Goal: Communication & Community: Share content

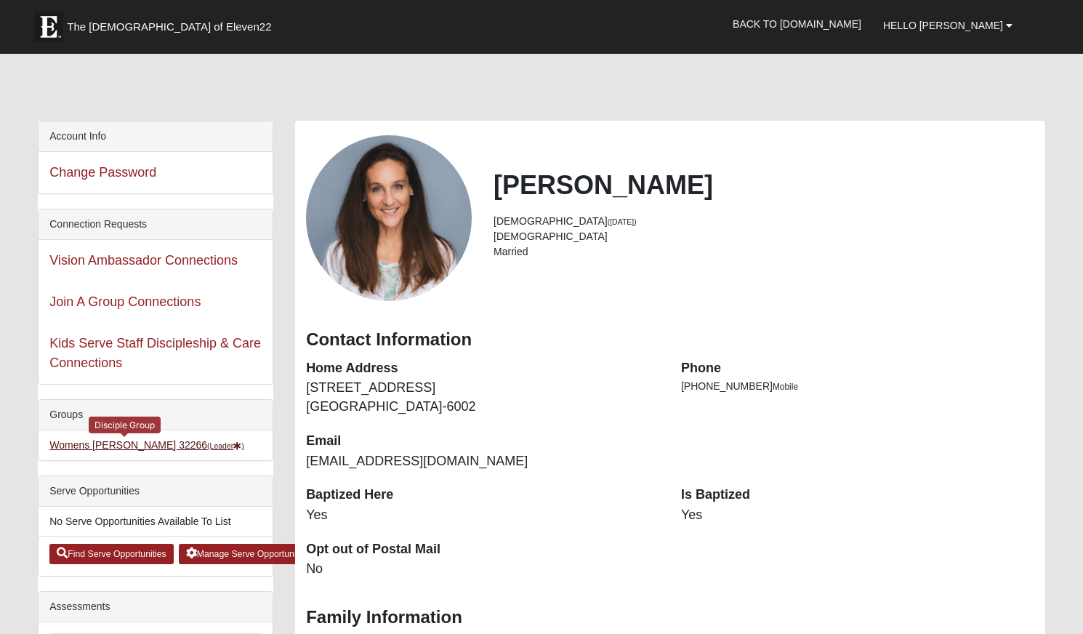
click at [124, 445] on link "Womens Phillips 32266 (Leader )" at bounding box center [146, 445] width 195 height 12
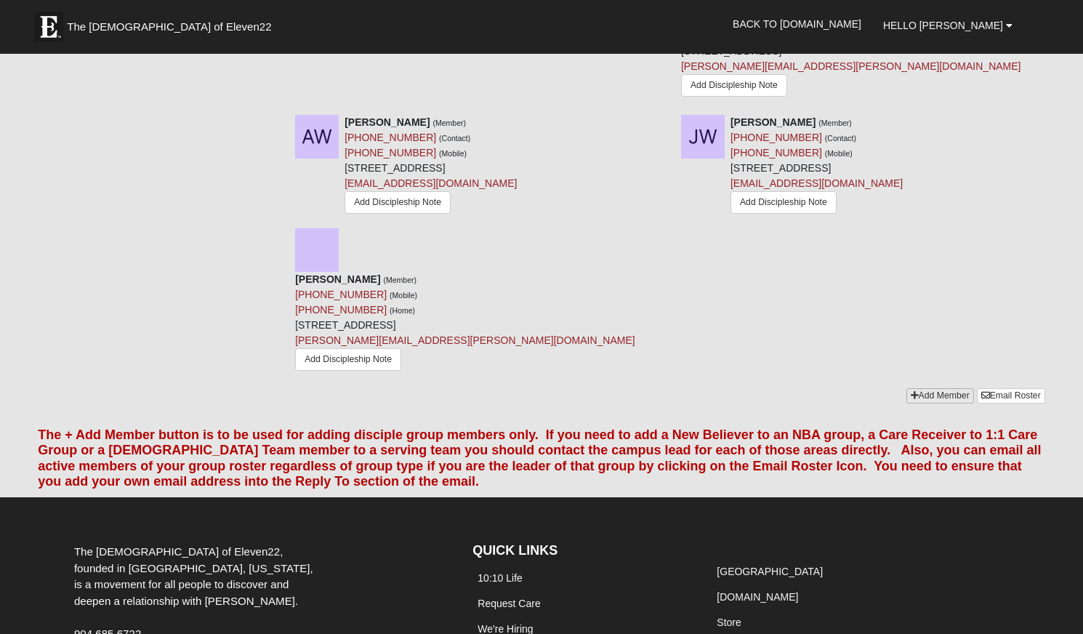
scroll to position [2195, 0]
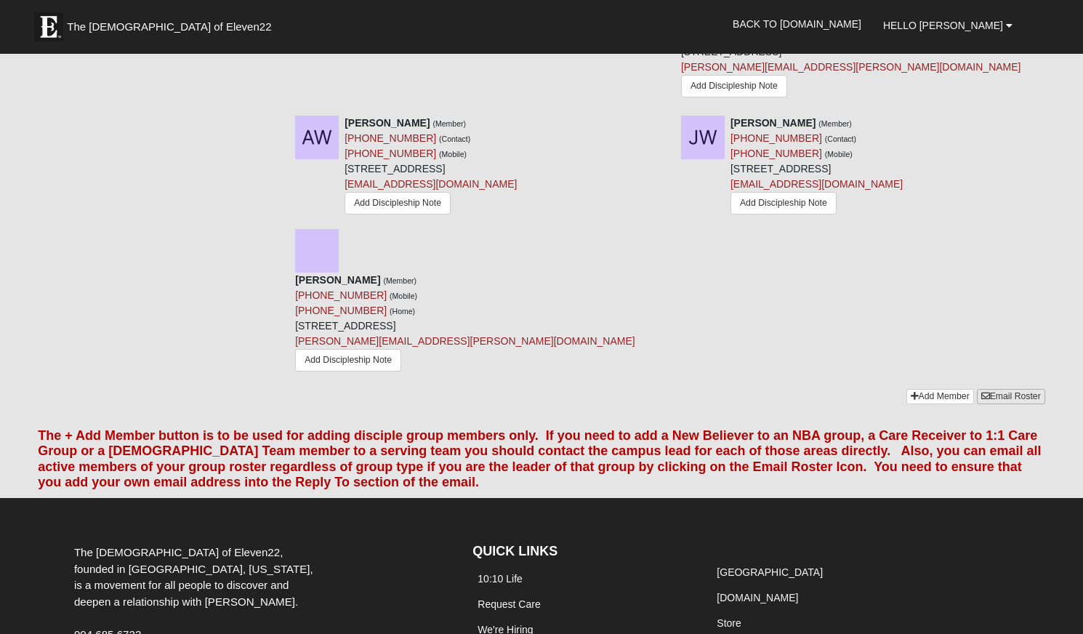
click at [1009, 389] on link "Email Roster" at bounding box center [1011, 396] width 68 height 15
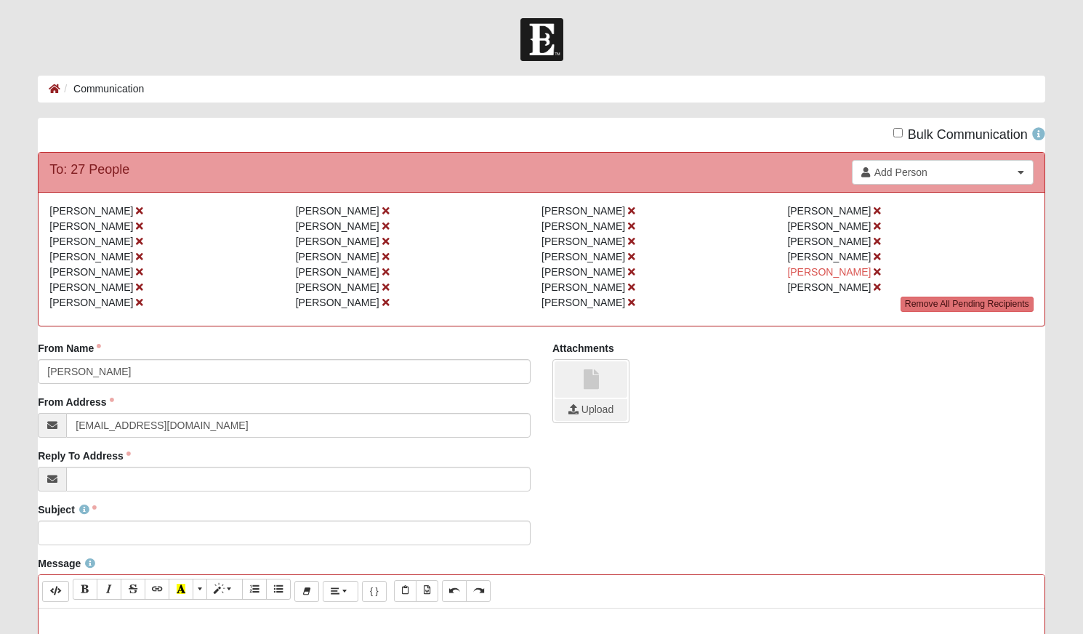
click at [884, 236] on li "Noelle Parker" at bounding box center [910, 241] width 246 height 15
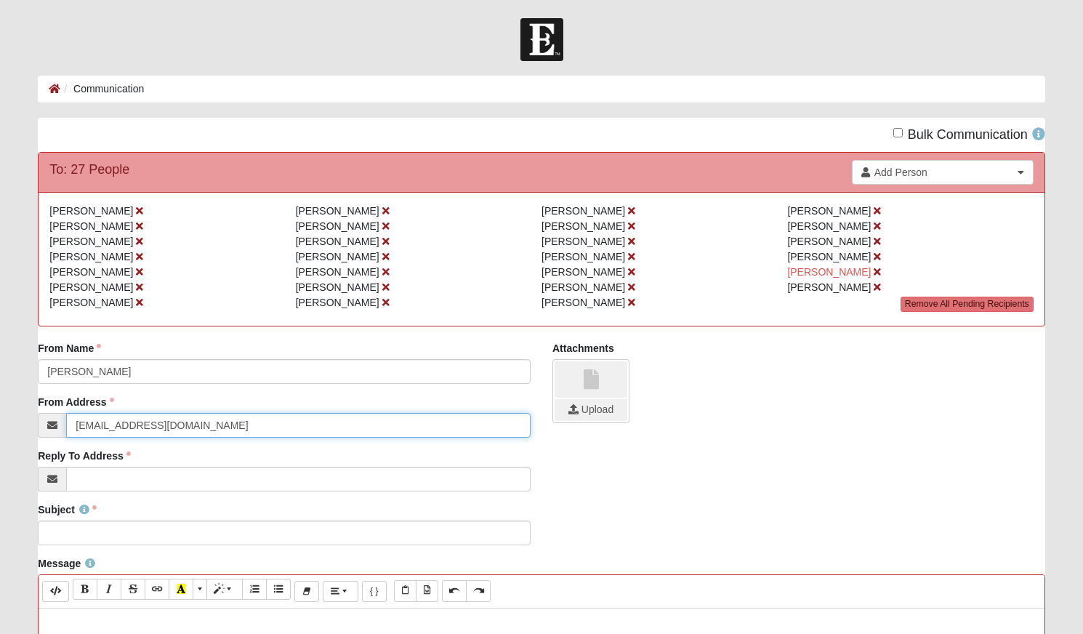
drag, startPoint x: 193, startPoint y: 427, endPoint x: 48, endPoint y: 431, distance: 144.8
click at [48, 431] on div "info@coe22.com" at bounding box center [284, 425] width 493 height 25
type input "KARENLIZPHILLIPS@GMAIL.COM"
click at [102, 420] on input "KARENLIZPHILLIPS@GMAIL.COM" at bounding box center [298, 425] width 465 height 25
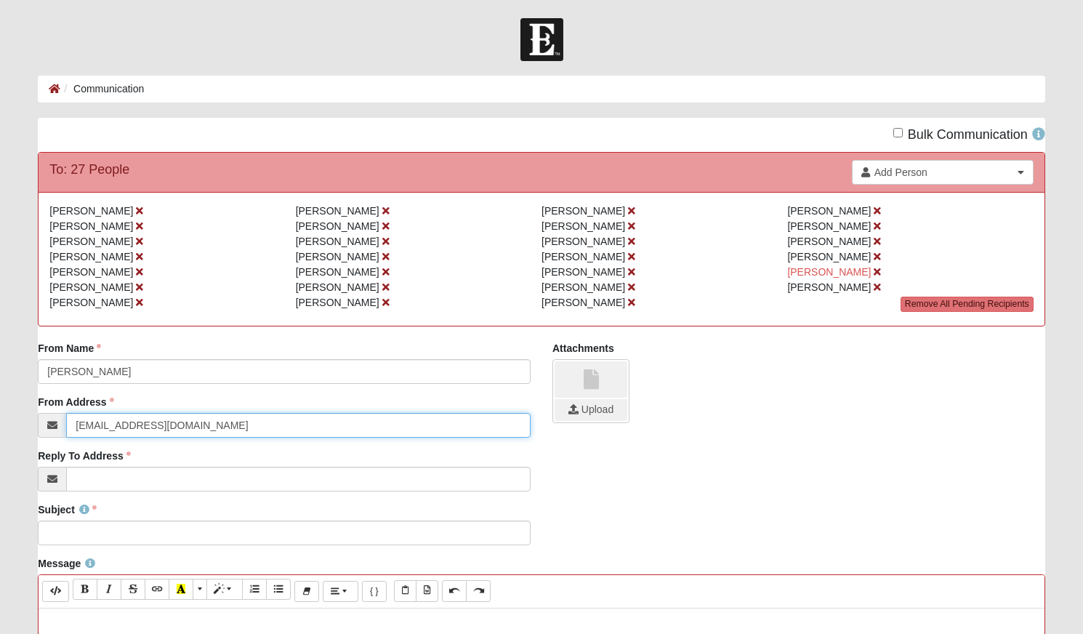
click at [102, 420] on input "KARENLIZPHILLIPS@GMAIL.COM" at bounding box center [298, 425] width 465 height 25
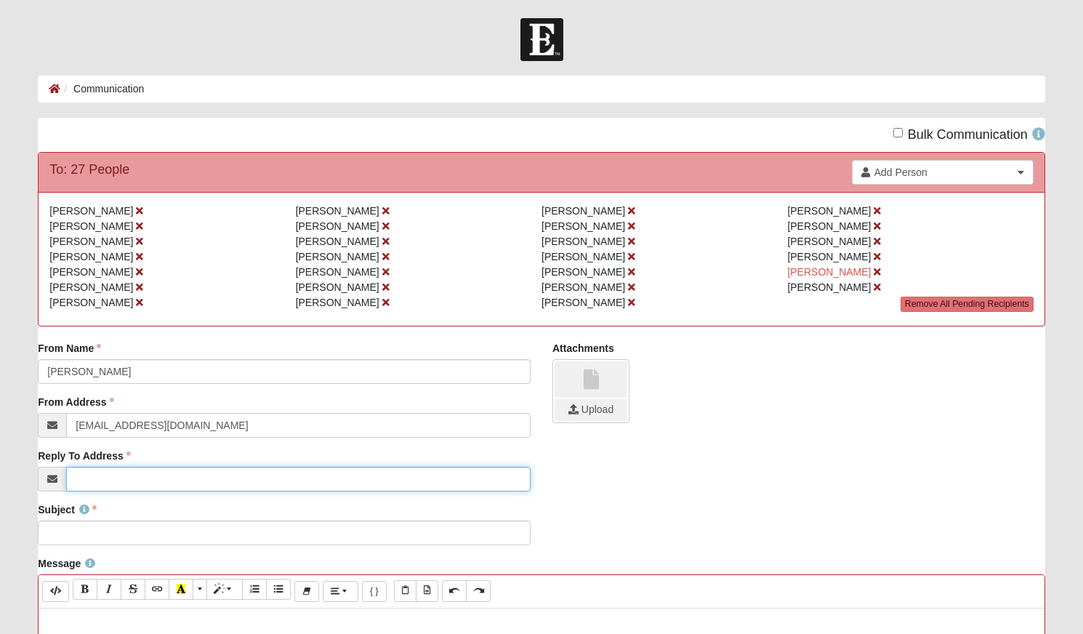
click at [97, 486] on input "Reply To Address" at bounding box center [298, 479] width 465 height 25
paste input "KARENLIZPHILLIPS@GMAIL.COM"
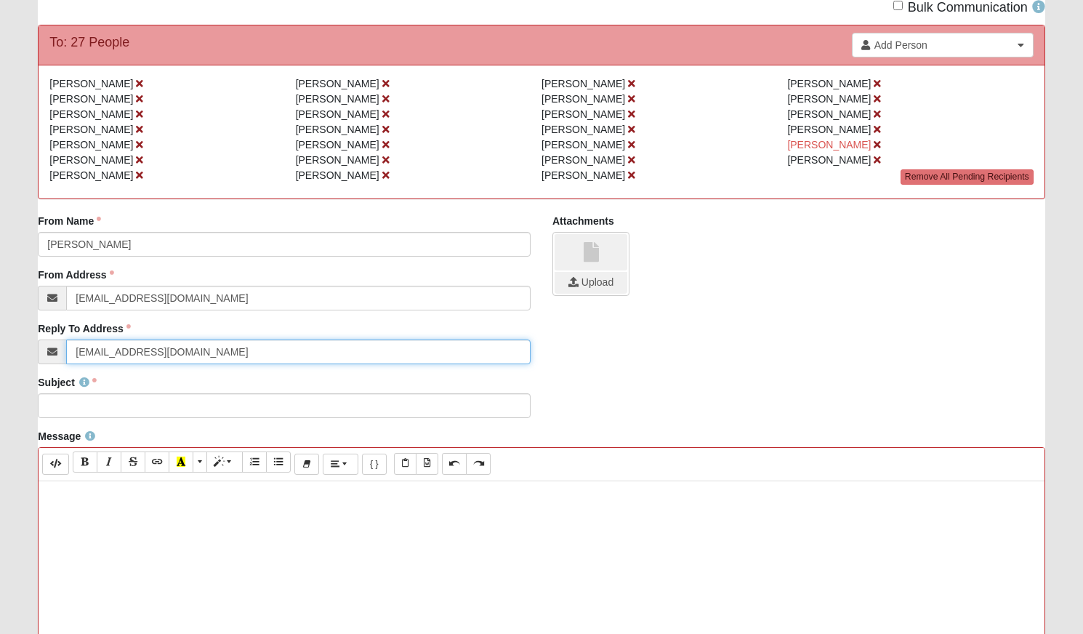
type input "KARENLIZPHILLIPS@GMAIL.COM"
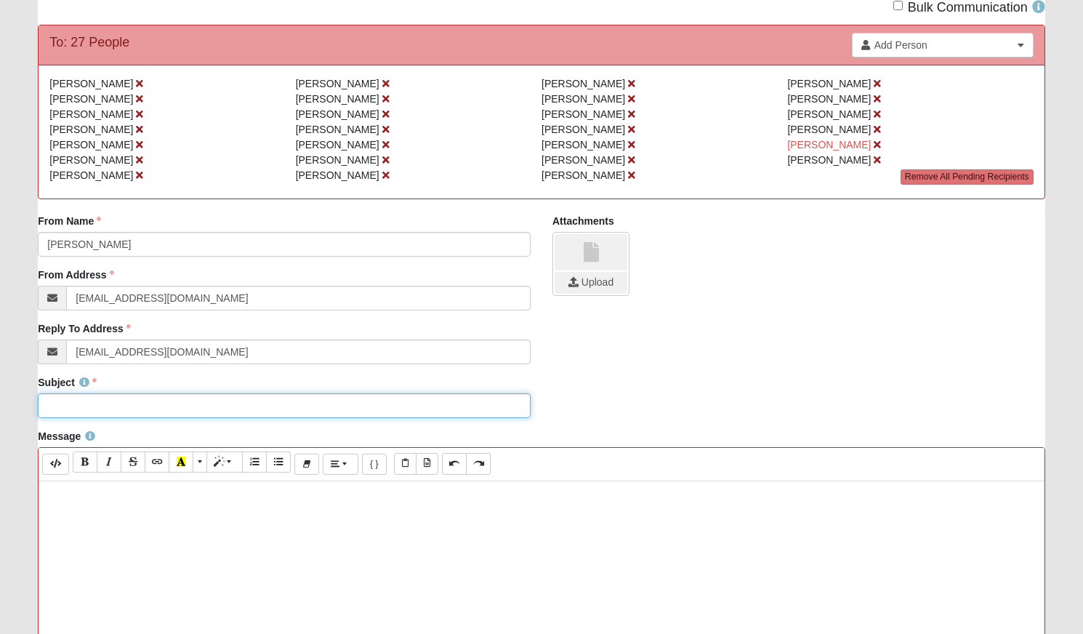
click at [76, 406] on input "Subject" at bounding box center [284, 405] width 493 height 25
type input "DG 9/1 AT 7-8 PM"
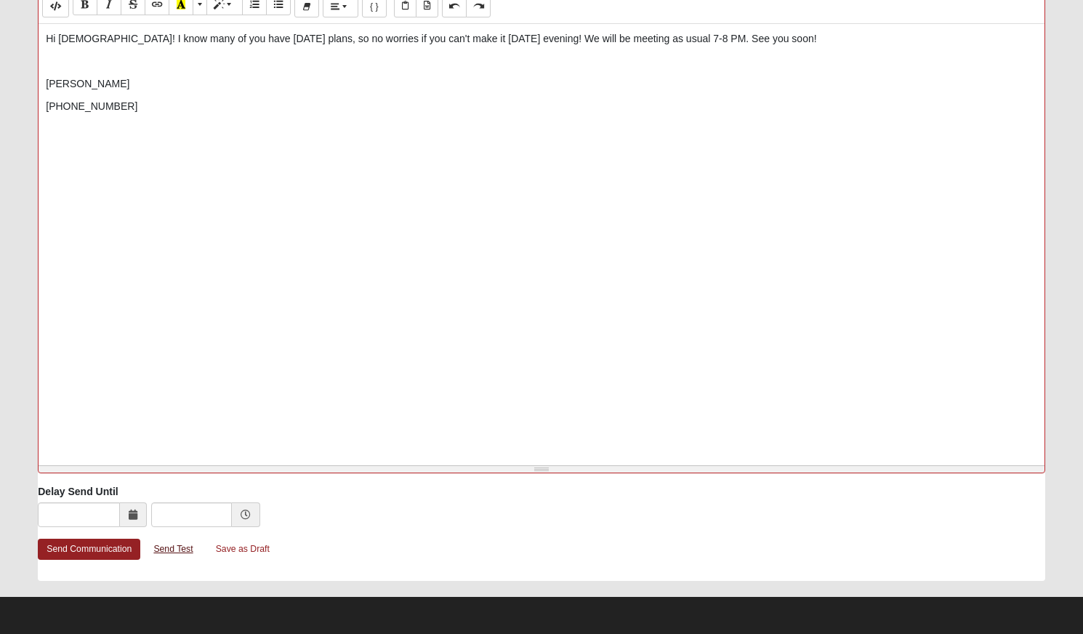
scroll to position [585, 0]
click at [106, 550] on link "Send Communication" at bounding box center [89, 549] width 103 height 21
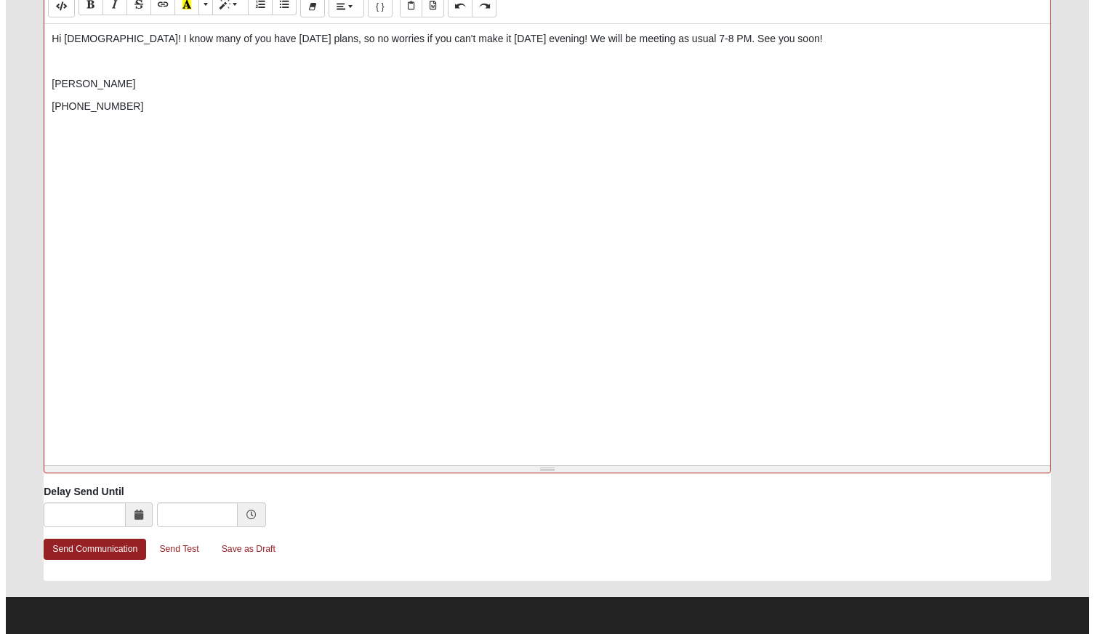
scroll to position [0, 0]
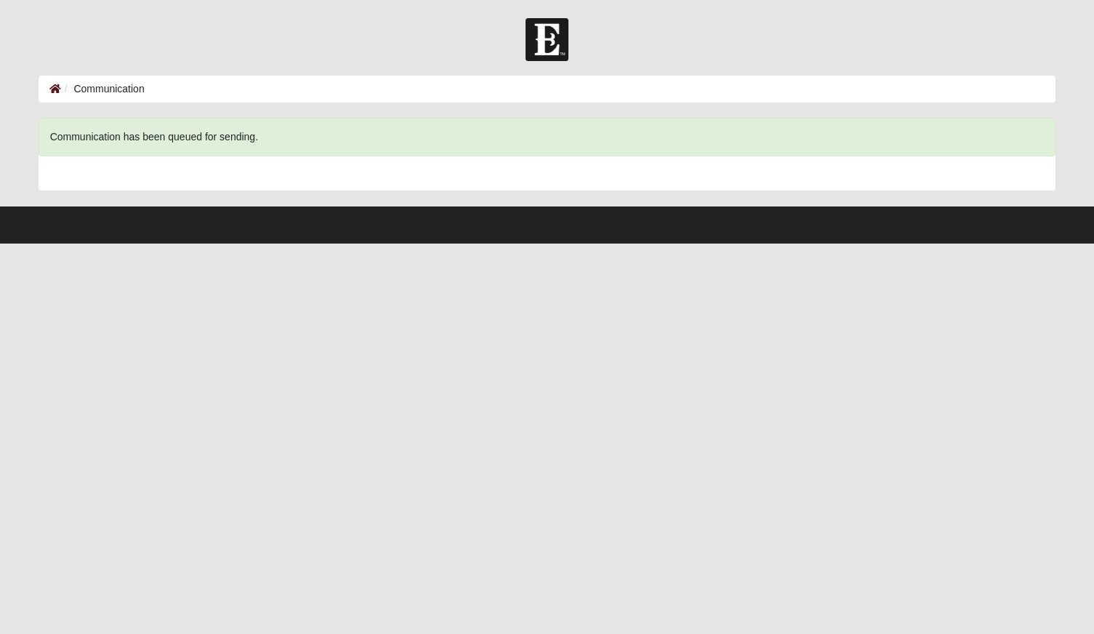
click at [55, 88] on icon at bounding box center [55, 89] width 12 height 10
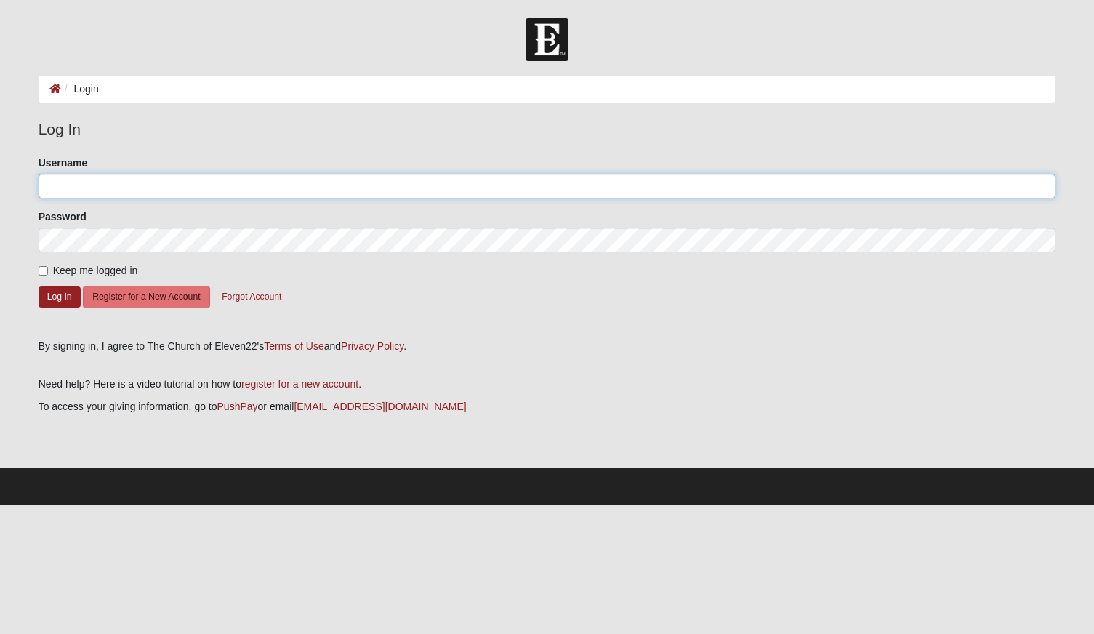
type input "[EMAIL_ADDRESS][DOMAIN_NAME]"
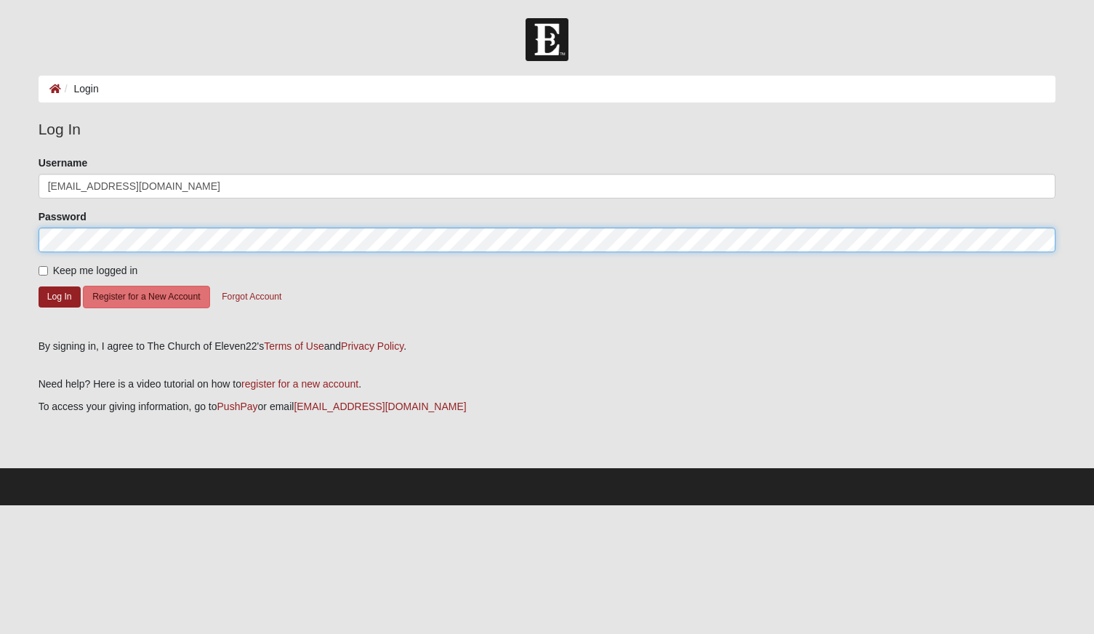
click at [59, 296] on button "Log In" at bounding box center [60, 296] width 42 height 21
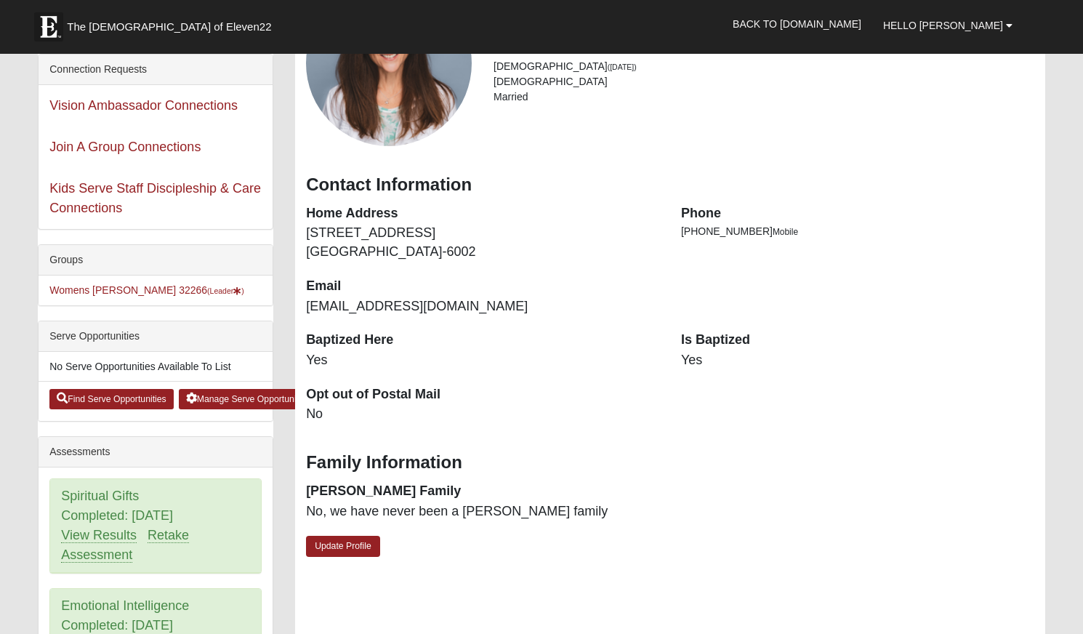
scroll to position [156, 0]
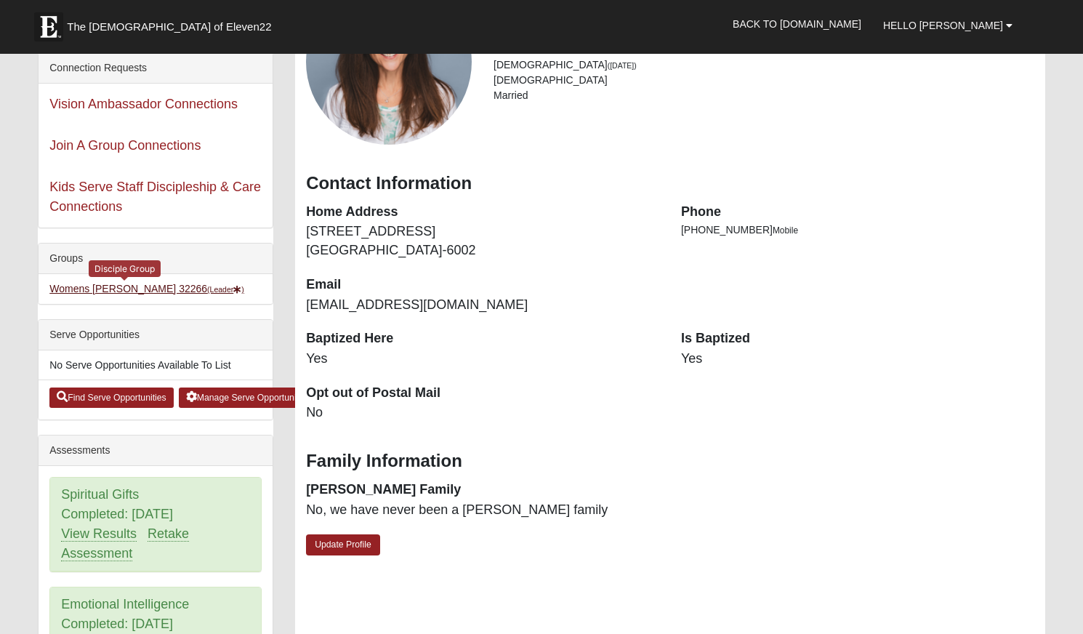
click at [111, 289] on link "Womens Phillips 32266 (Leader )" at bounding box center [146, 289] width 195 height 12
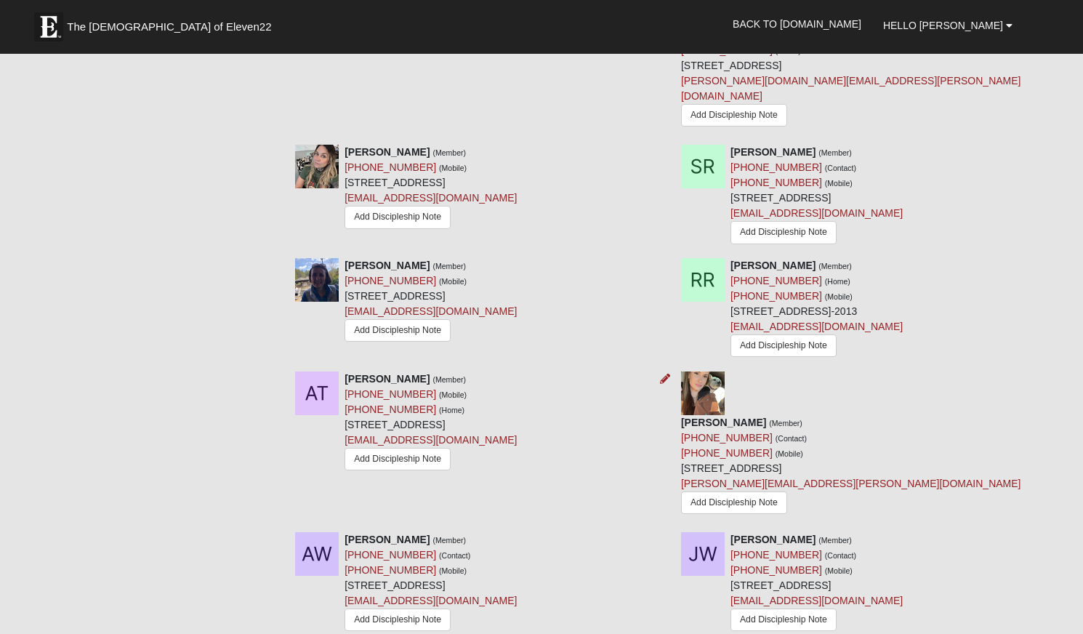
scroll to position [1779, 0]
drag, startPoint x: 418, startPoint y: 329, endPoint x: 346, endPoint y: 334, distance: 72.2
click at [346, 372] on div "Aleyna Turker (Member) (904) 999-9806 (Mobile) (904) 999-9806 (Home) 1131 3rd A…" at bounding box center [431, 423] width 172 height 103
copy div "(904) 999-9806"
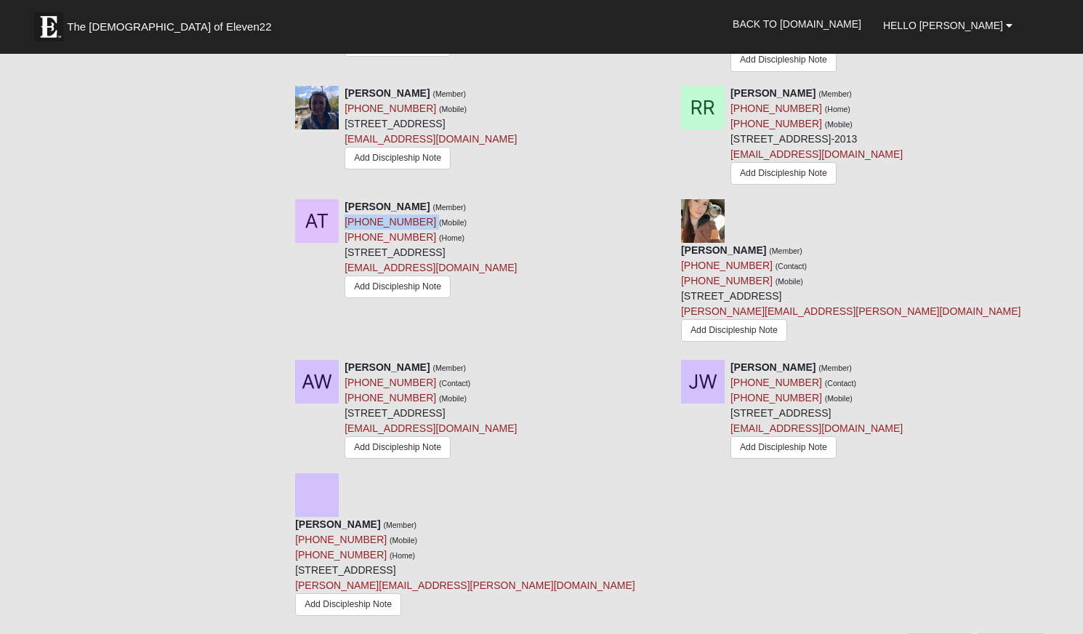
scroll to position [1952, 0]
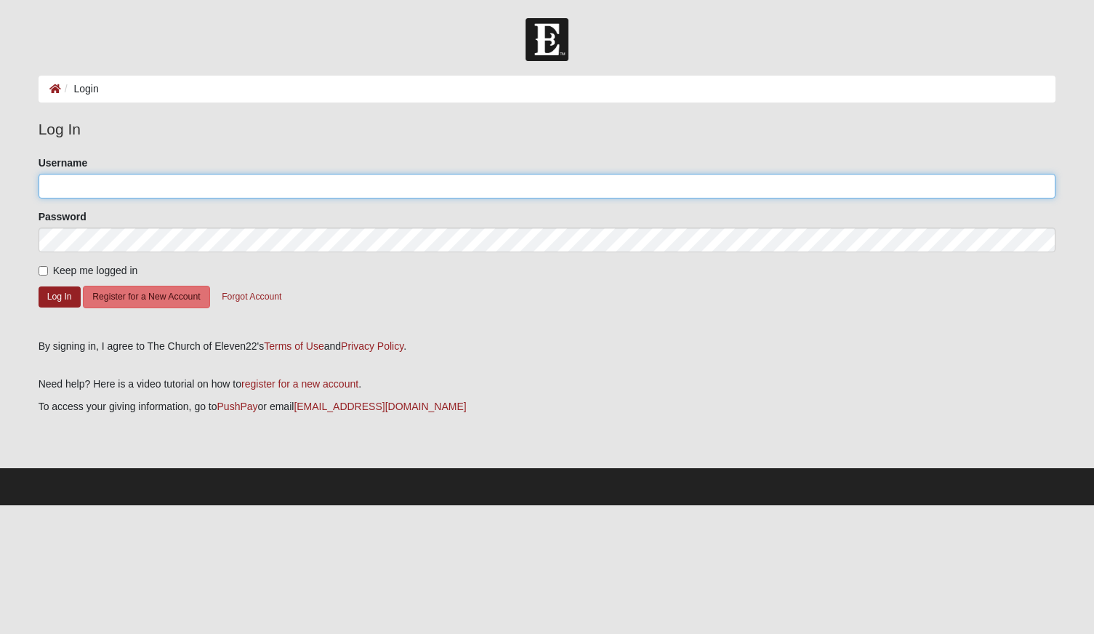
type input "[EMAIL_ADDRESS][DOMAIN_NAME]"
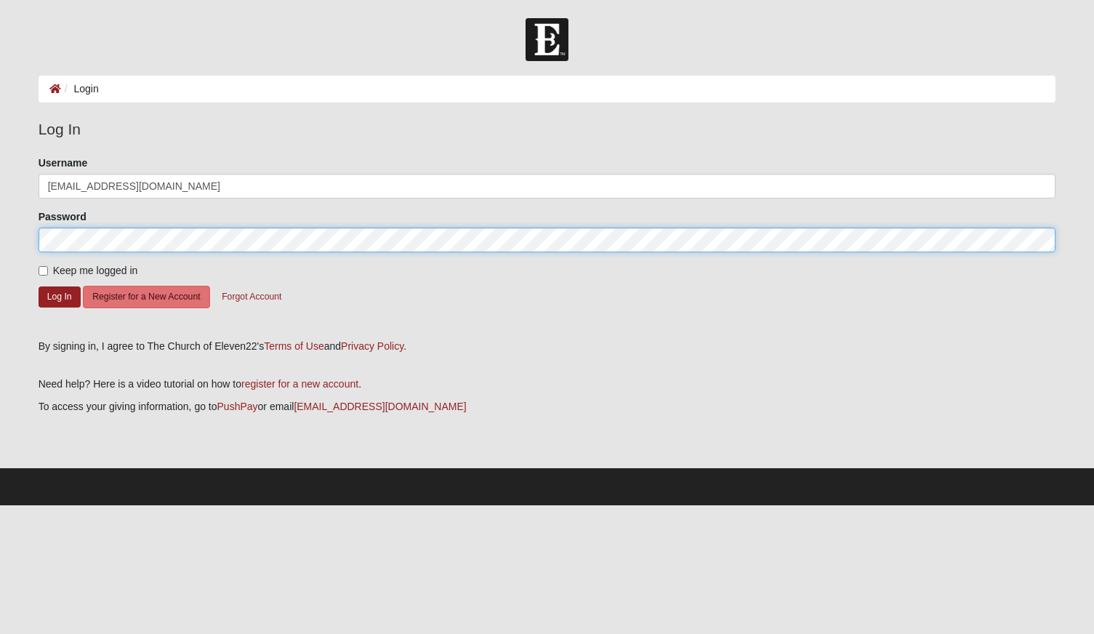
click at [59, 296] on button "Log In" at bounding box center [60, 296] width 42 height 21
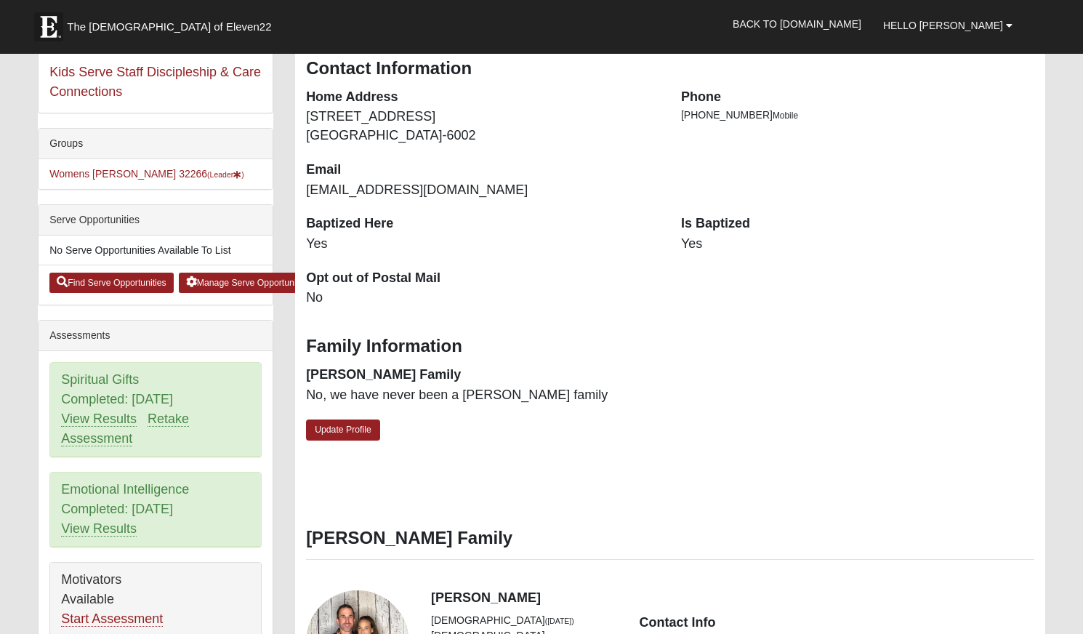
scroll to position [270, 0]
click at [108, 175] on link "Womens [PERSON_NAME] 32266 (Leader )" at bounding box center [146, 175] width 195 height 12
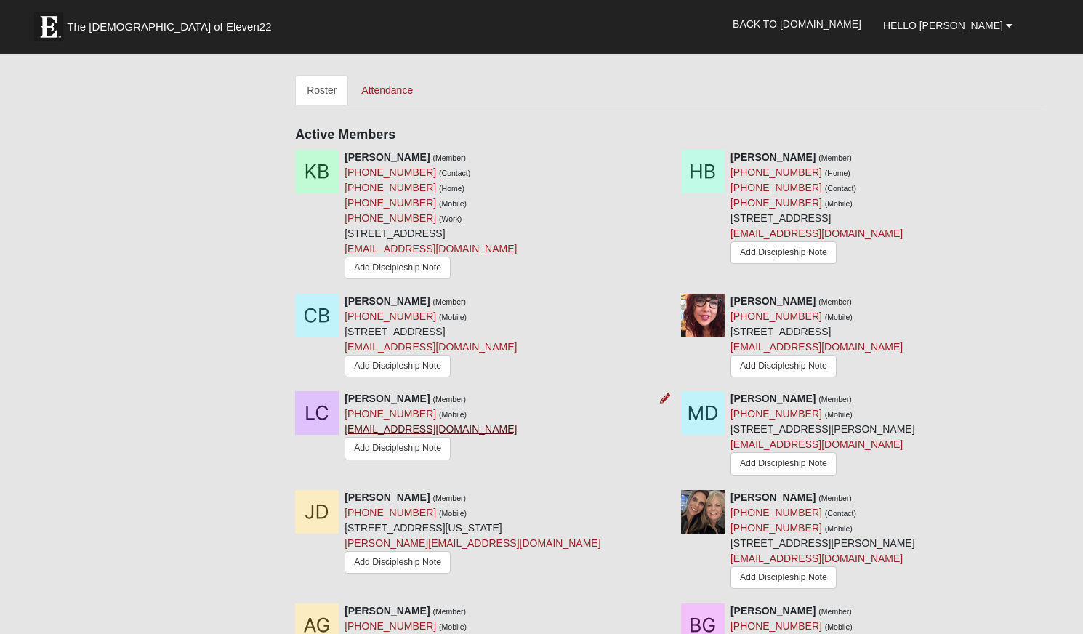
scroll to position [725, 0]
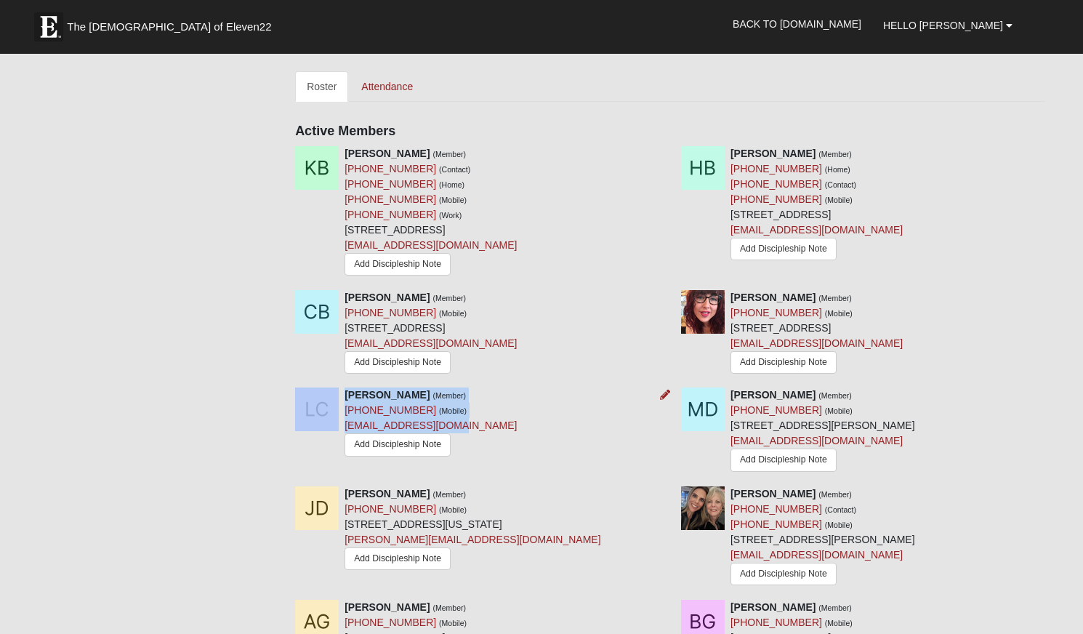
drag, startPoint x: 452, startPoint y: 395, endPoint x: 445, endPoint y: 414, distance: 20.0
click at [445, 414] on div "Lindsey Craft (Member) (904) 608-9998 (Mobile) craftlinds@gmail.com Add Discipl…" at bounding box center [477, 424] width 386 height 72
copy div "Lindsey Craft (Member) (904) 608-9998 (Mobile) craftlinds@gmail.com"
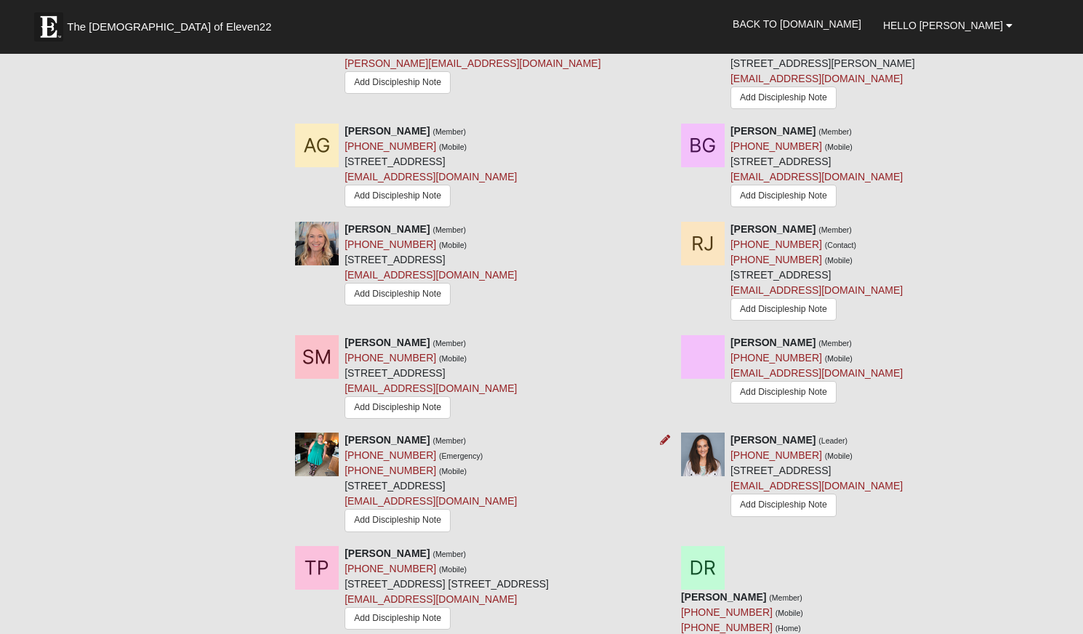
scroll to position [1205, 0]
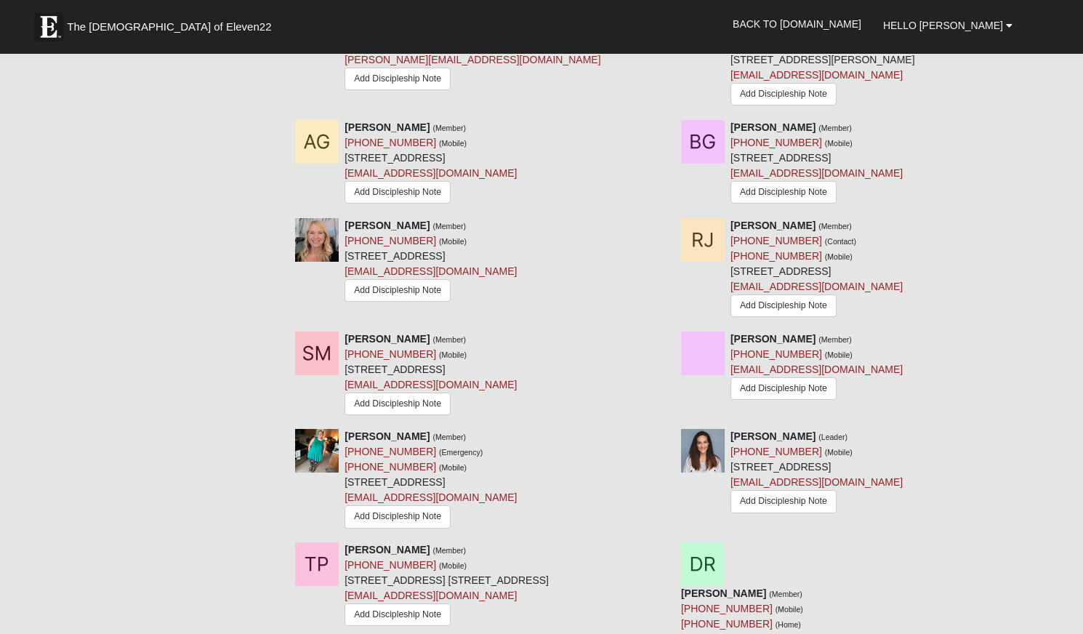
click at [540, 533] on div "Noelle Parker (Member) (678) 462-4783 (Emergency) (678) 860-6783 (Mobile) 12009…" at bounding box center [670, 485] width 772 height 113
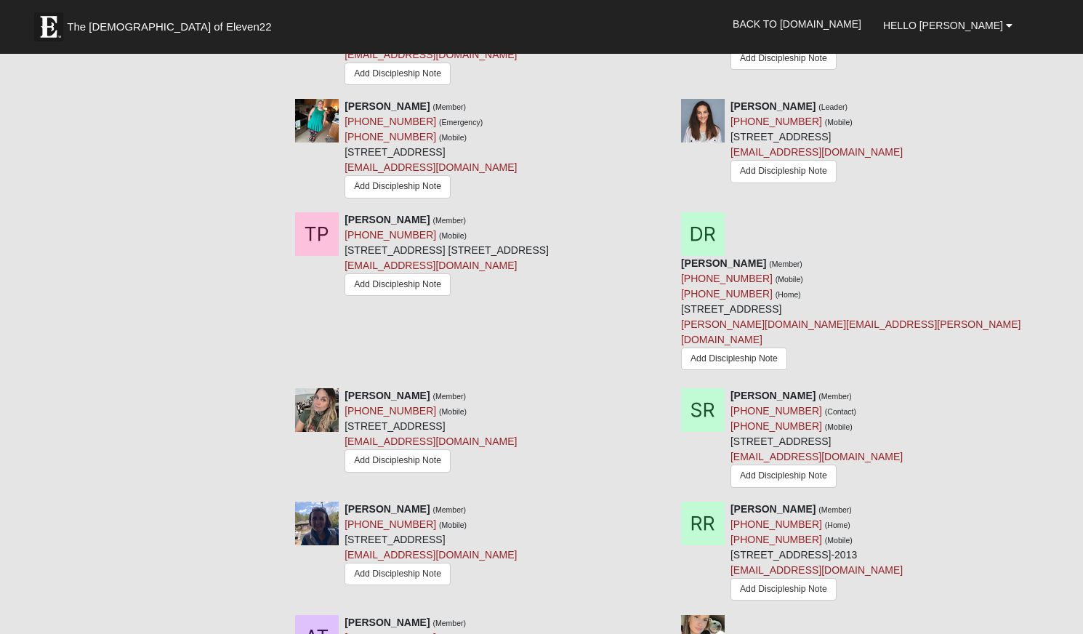
scroll to position [1552, 0]
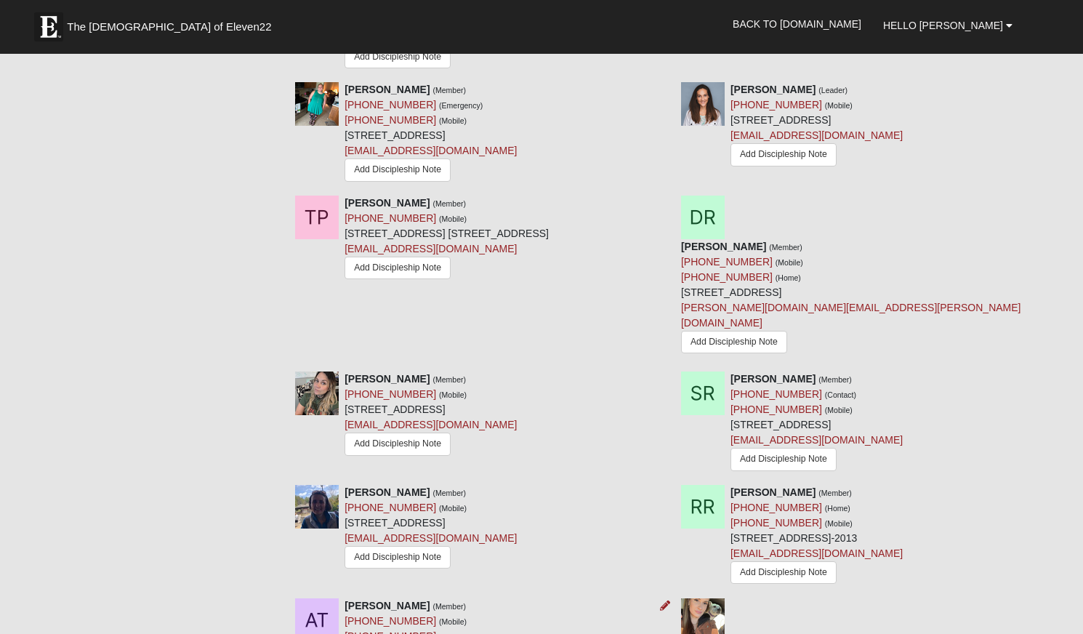
drag, startPoint x: 526, startPoint y: 555, endPoint x: 487, endPoint y: 557, distance: 39.3
drag, startPoint x: 449, startPoint y: 603, endPoint x: 341, endPoint y: 538, distance: 126.2
copy div "Aleyna Turker (Member) (904) 999-9806 (Mobile) (904) 999-9806 (Home) 1131 3rd A…"
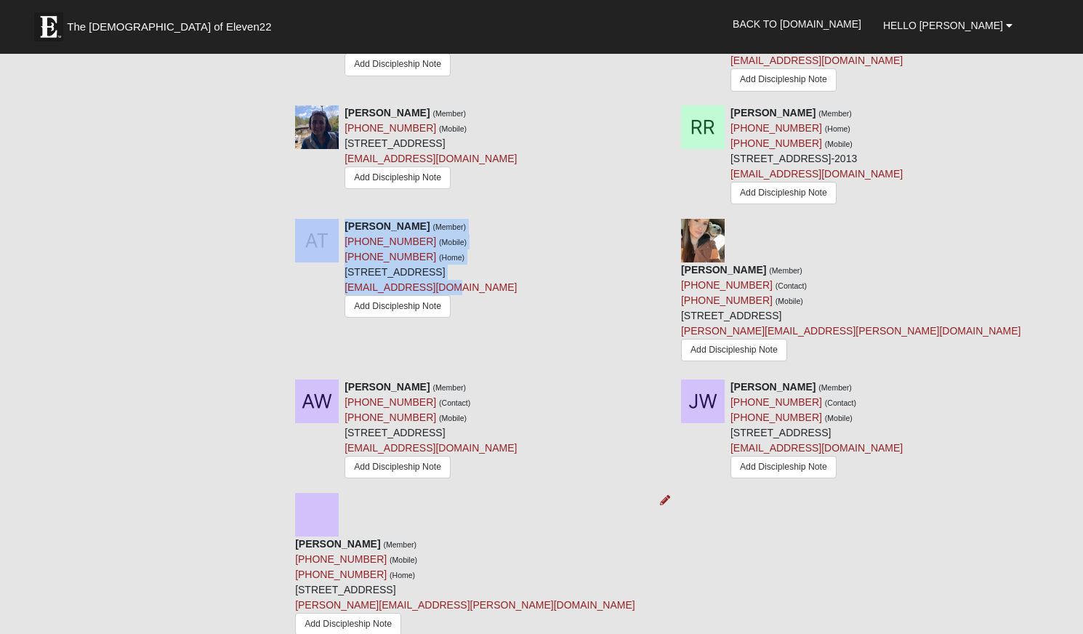
scroll to position [1977, 0]
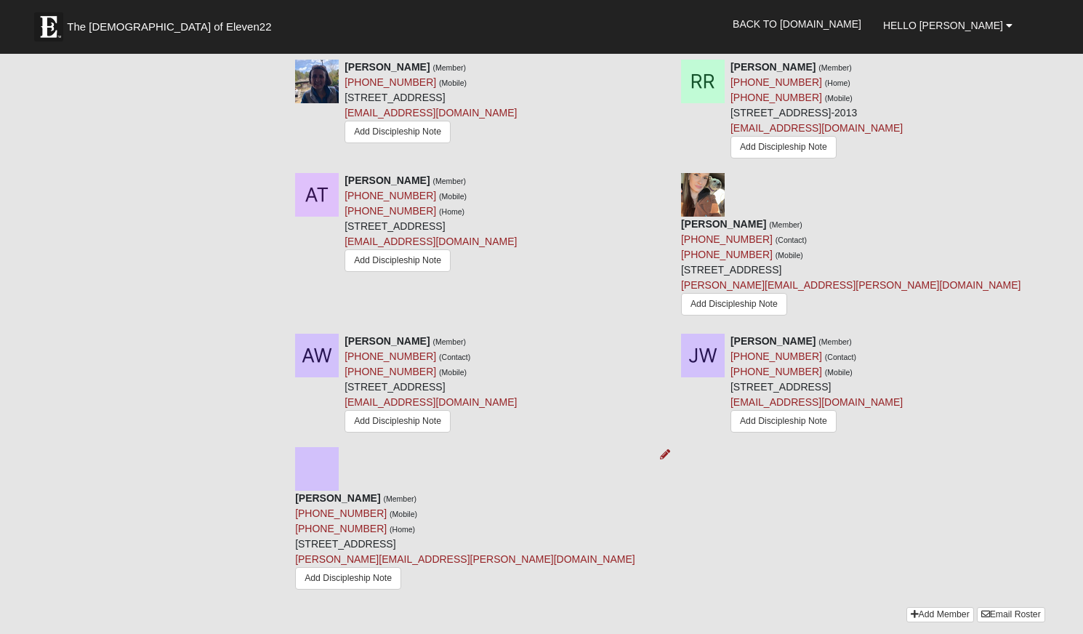
click at [514, 491] on div "Frieda Wyant (Member) (949) 413-1031 (Mobile) (949) 413-1031 (Home) 190 West En…" at bounding box center [465, 543] width 340 height 105
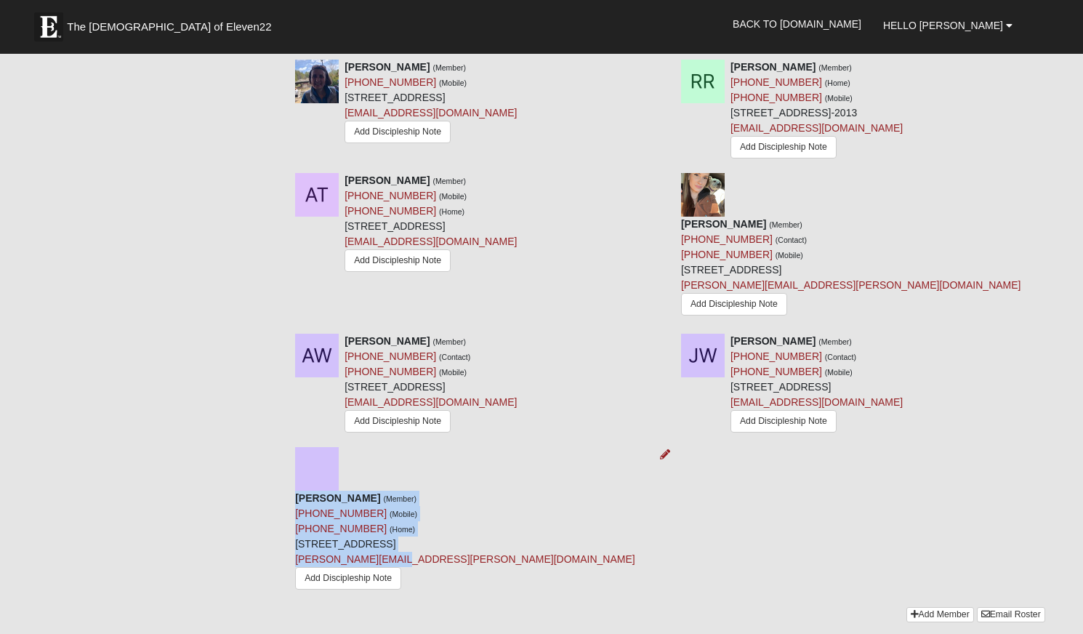
drag, startPoint x: 454, startPoint y: 406, endPoint x: 346, endPoint y: 346, distance: 123.0
click at [346, 491] on div "Frieda Wyant (Member) (949) 413-1031 (Mobile) (949) 413-1031 (Home) 190 West En…" at bounding box center [465, 543] width 340 height 105
copy div "Frieda Wyant (Member) (949) 413-1031 (Mobile) (949) 413-1031 (Home) 190 West En…"
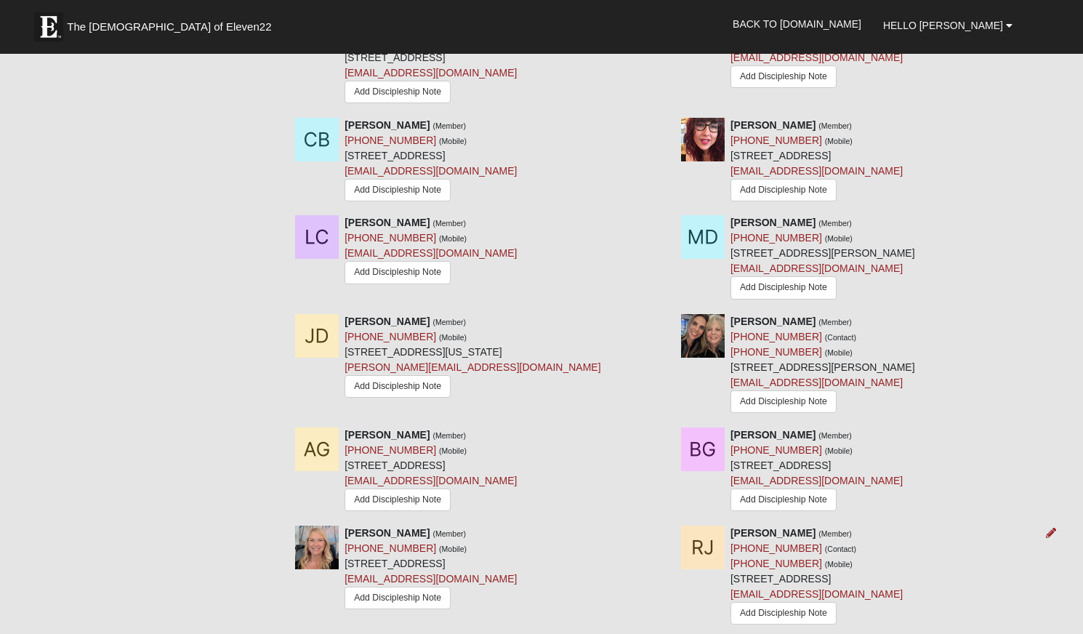
scroll to position [953, 0]
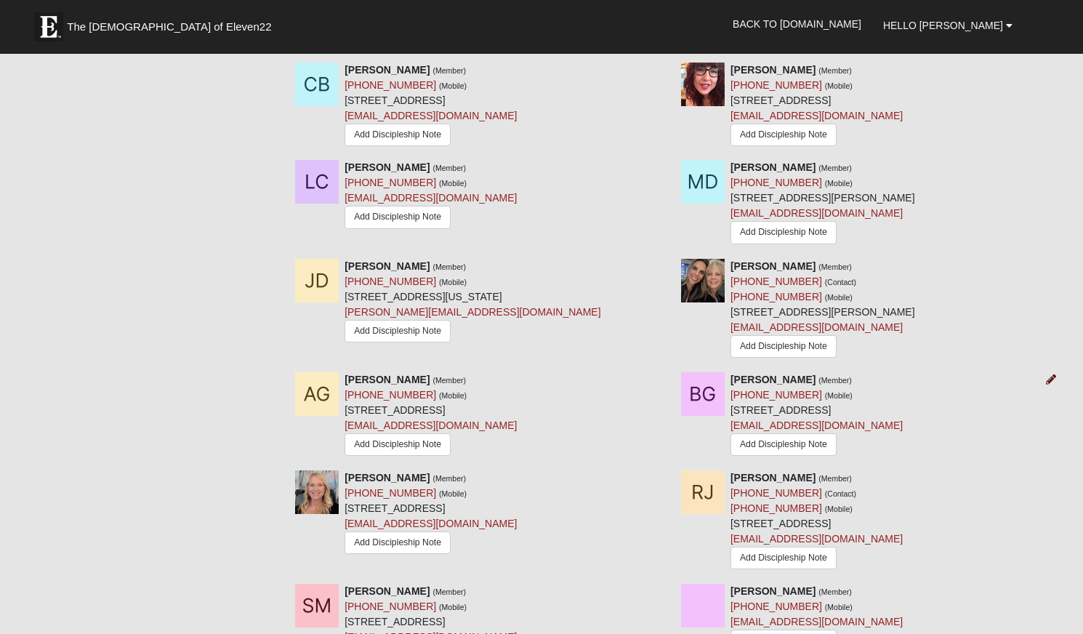
click at [1053, 374] on icon at bounding box center [1051, 379] width 10 height 10
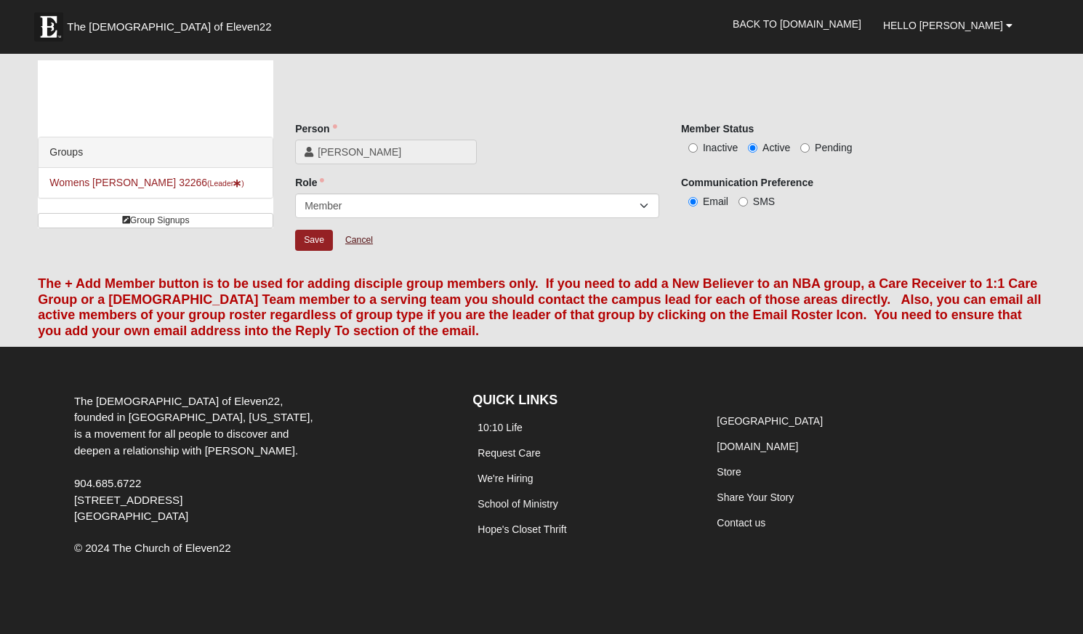
click at [354, 239] on link "Cancel" at bounding box center [359, 240] width 47 height 23
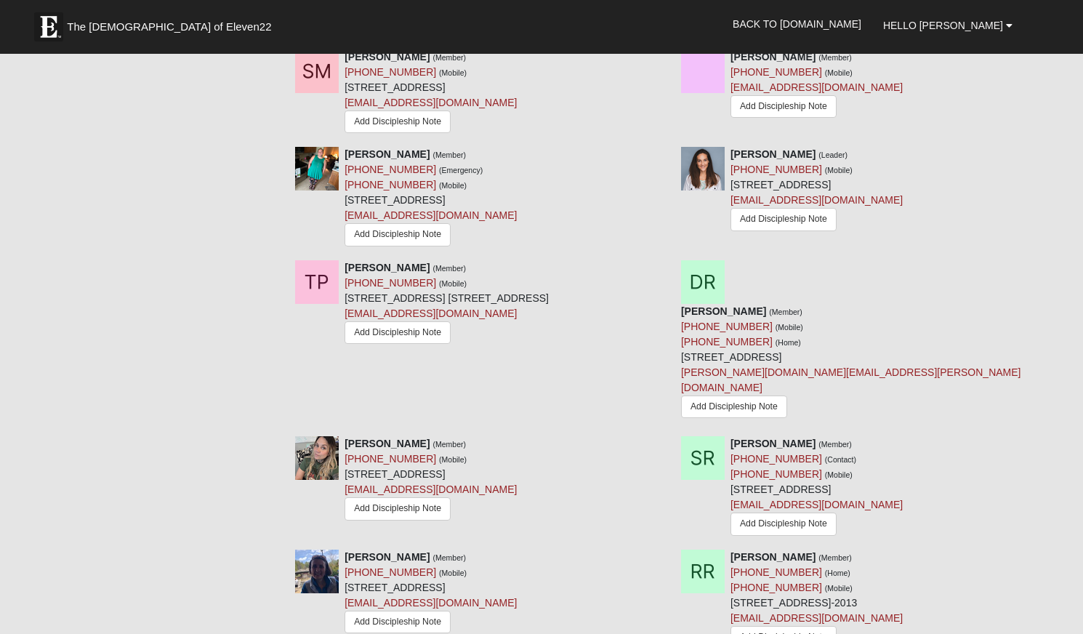
scroll to position [1488, 0]
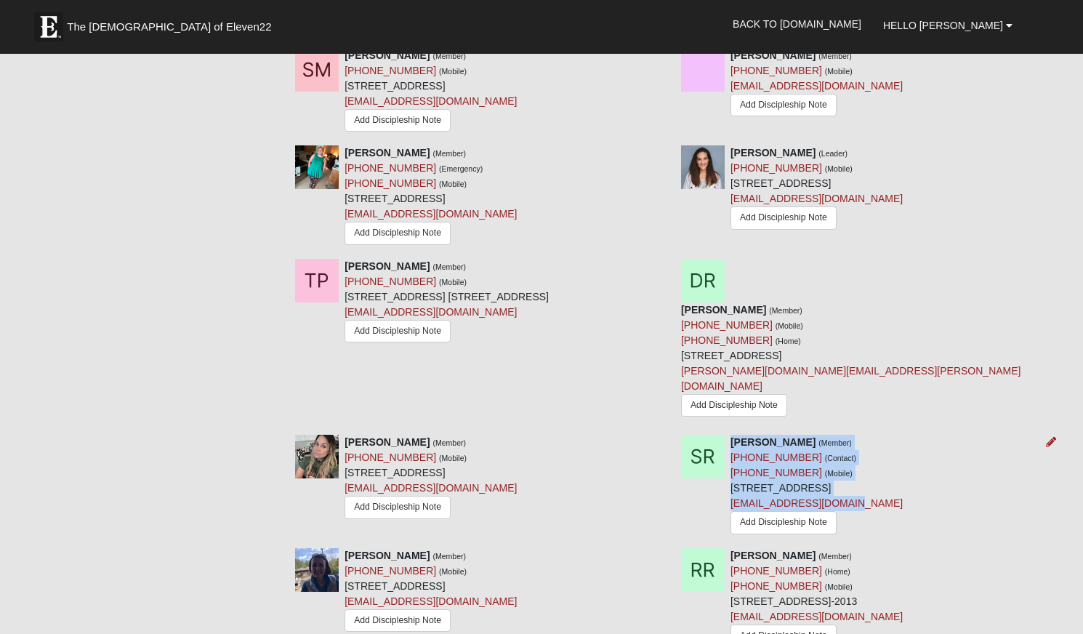
drag, startPoint x: 870, startPoint y: 439, endPoint x: 731, endPoint y: 380, distance: 151.8
click at [731, 435] on div "Stephanie Rollins (Member) (904) 219-5057 (Contact) (904) 239-0987 (Mobile) 204…" at bounding box center [817, 486] width 172 height 103
copy div "Stephanie Rollins (Member) (904) 219-5057 (Contact) (904) 239-0987 (Mobile) 204…"
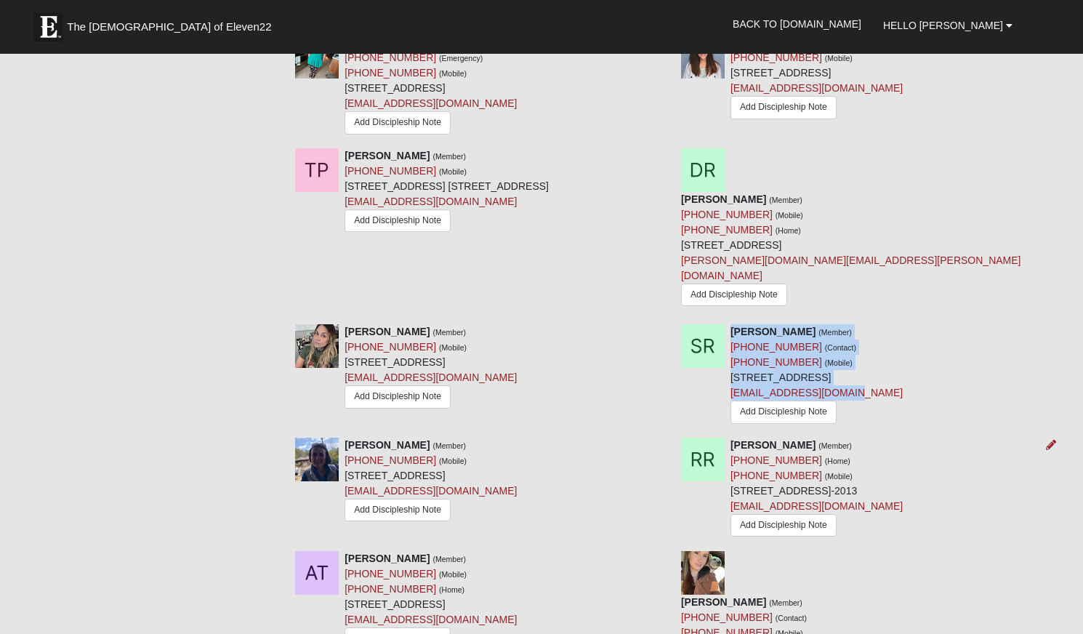
scroll to position [1603, 0]
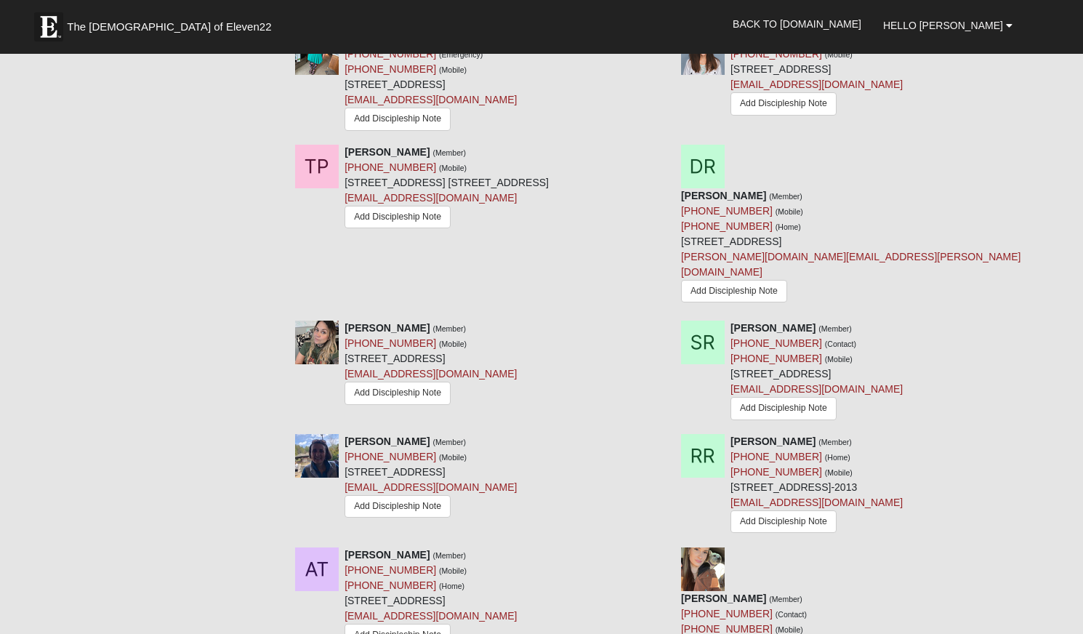
click at [950, 596] on div "Aleyna Turker (Member) (904) 999-9806 (Mobile) (904) 999-9806 (Home) 1131 3rd A…" at bounding box center [670, 628] width 772 height 160
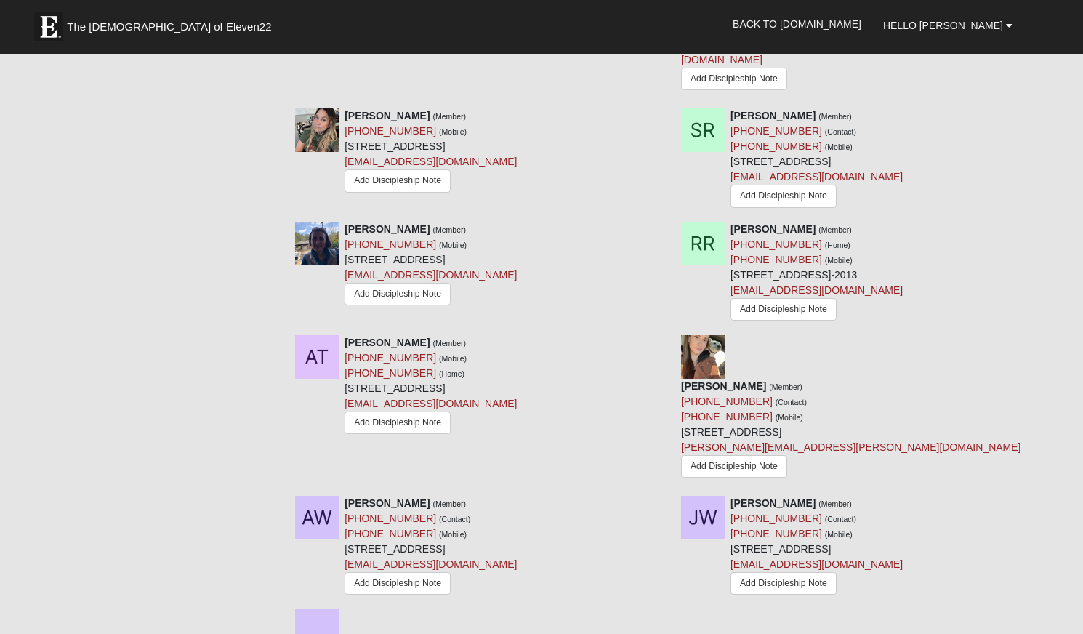
scroll to position [1820, 0]
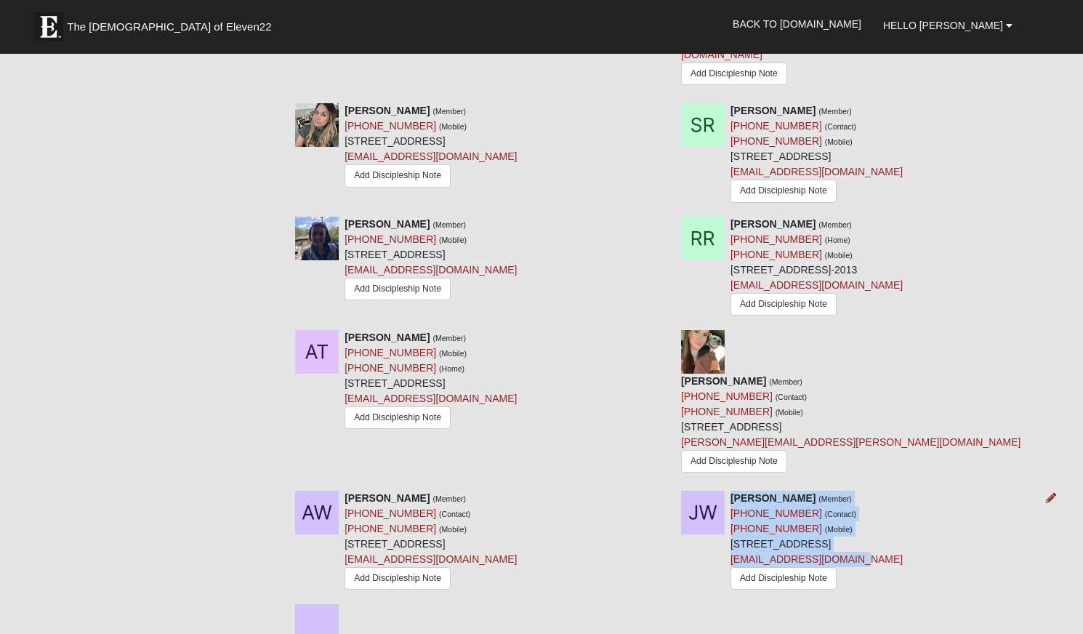
drag, startPoint x: 746, startPoint y: 443, endPoint x: 732, endPoint y: 387, distance: 57.8
click at [732, 491] on div "Jackie Waterman (Member) (904) 910-0014 (Contact) (904) 910-0014 (Mobile) 926 E…" at bounding box center [817, 542] width 172 height 103
copy div "Jackie Waterman (Member) (904) 910-0014 (Contact) (904) 910-0014 (Mobile) 926 E…"
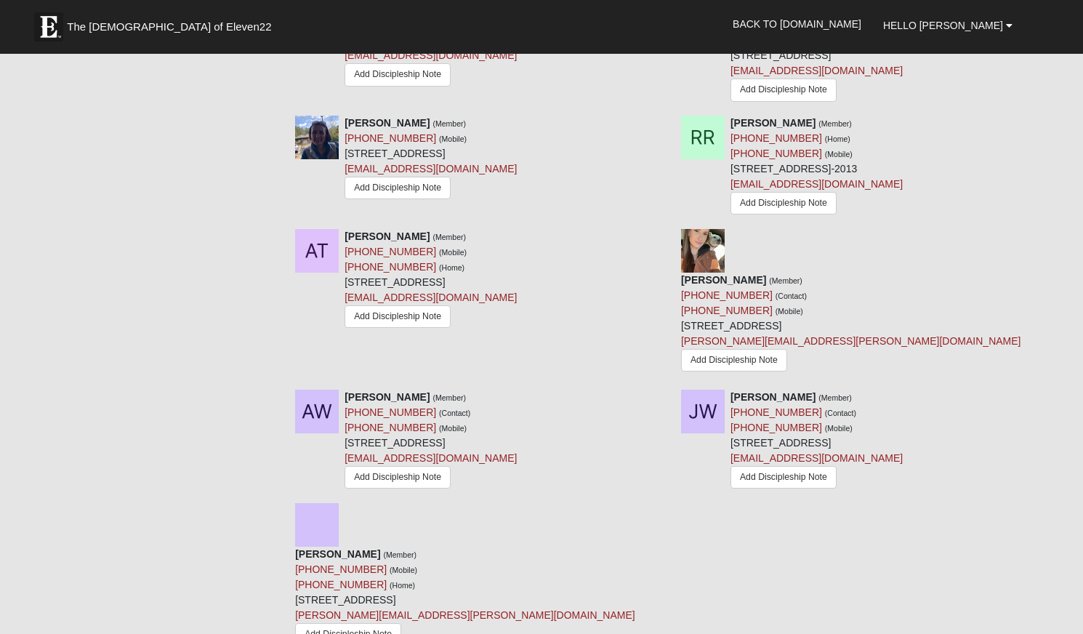
scroll to position [2092, 0]
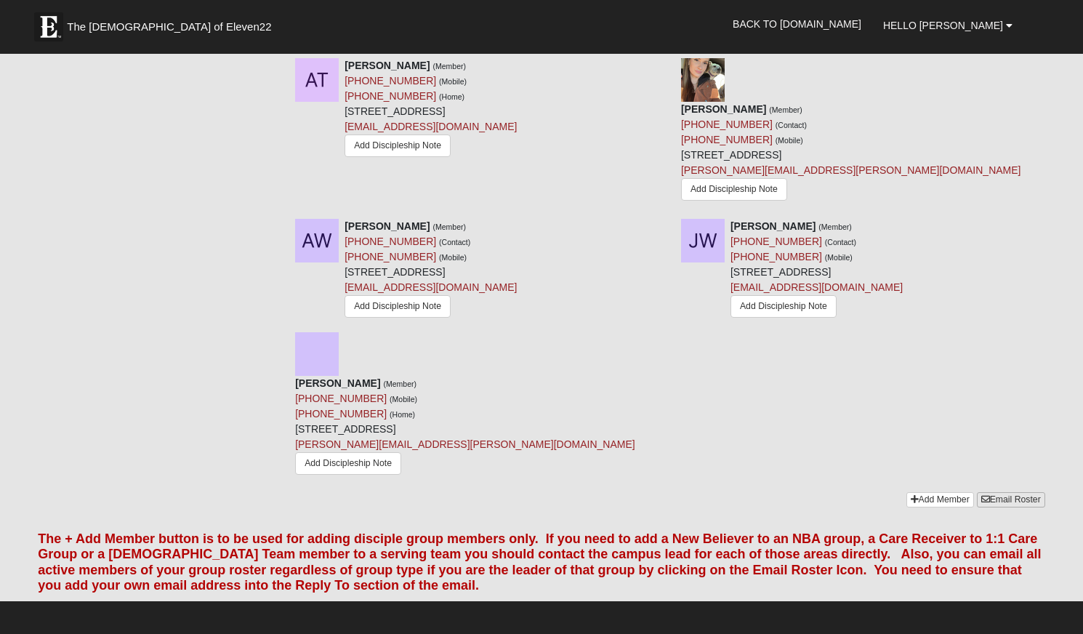
click at [1021, 492] on link "Email Roster" at bounding box center [1011, 499] width 68 height 15
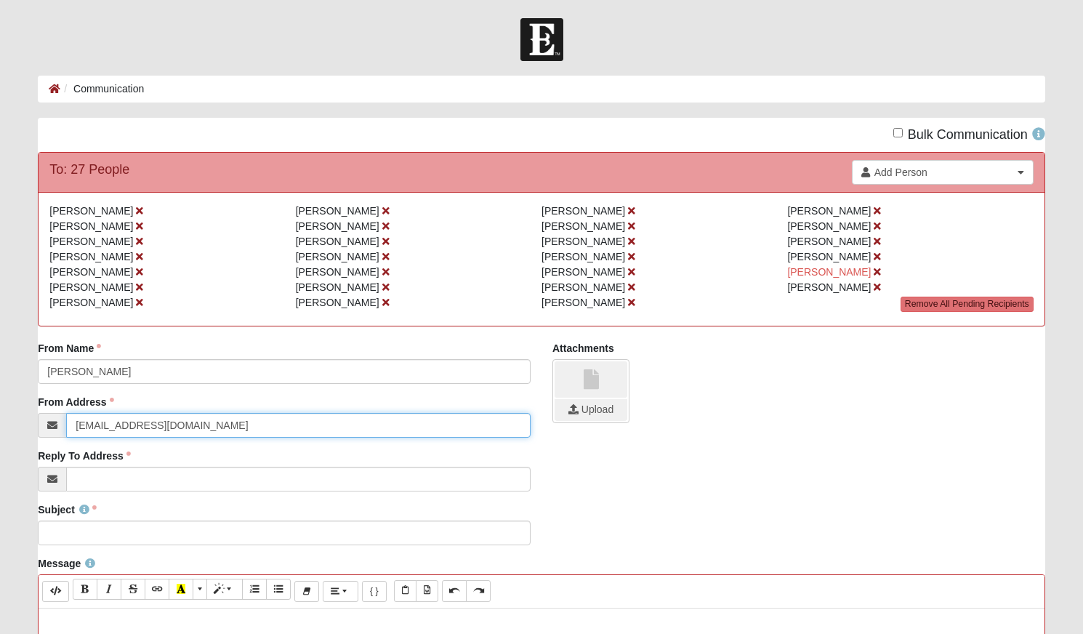
drag, startPoint x: 159, startPoint y: 427, endPoint x: 34, endPoint y: 428, distance: 124.4
click at [34, 428] on div "From Name [PERSON_NAME] From Name is required. From Address [EMAIL_ADDRESS][DOM…" at bounding box center [284, 421] width 515 height 161
type input "[EMAIL_ADDRESS][DOMAIN_NAME]"
drag, startPoint x: 217, startPoint y: 428, endPoint x: 48, endPoint y: 426, distance: 168.7
click at [48, 426] on div "[EMAIL_ADDRESS][DOMAIN_NAME]" at bounding box center [284, 425] width 493 height 25
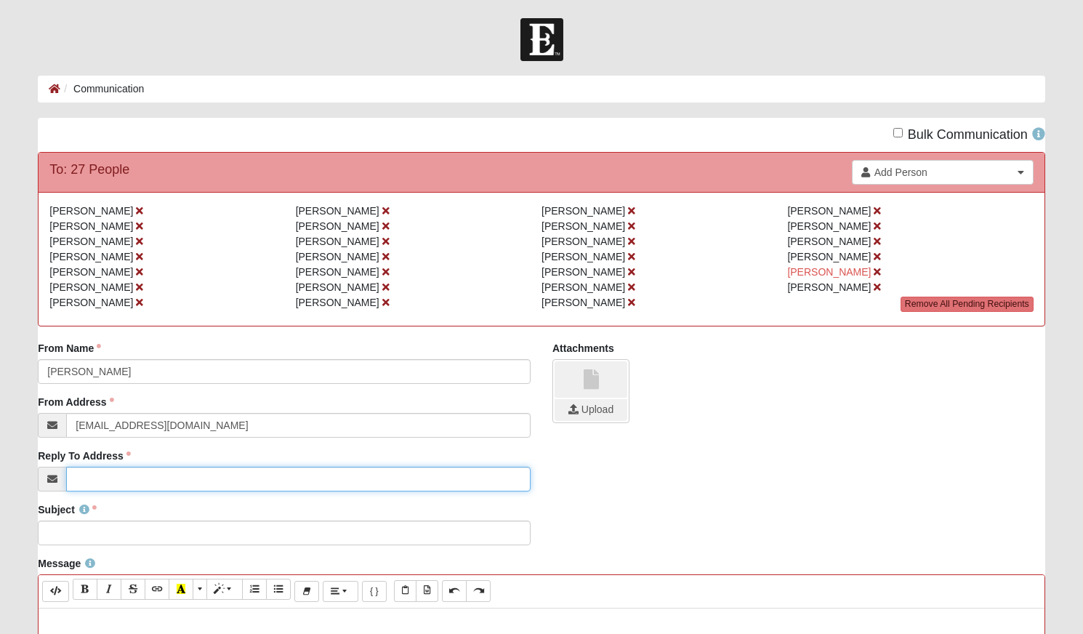
click at [118, 475] on input "Reply To Address" at bounding box center [298, 479] width 465 height 25
paste input "[EMAIL_ADDRESS][DOMAIN_NAME]"
type input "[EMAIL_ADDRESS][DOMAIN_NAME]"
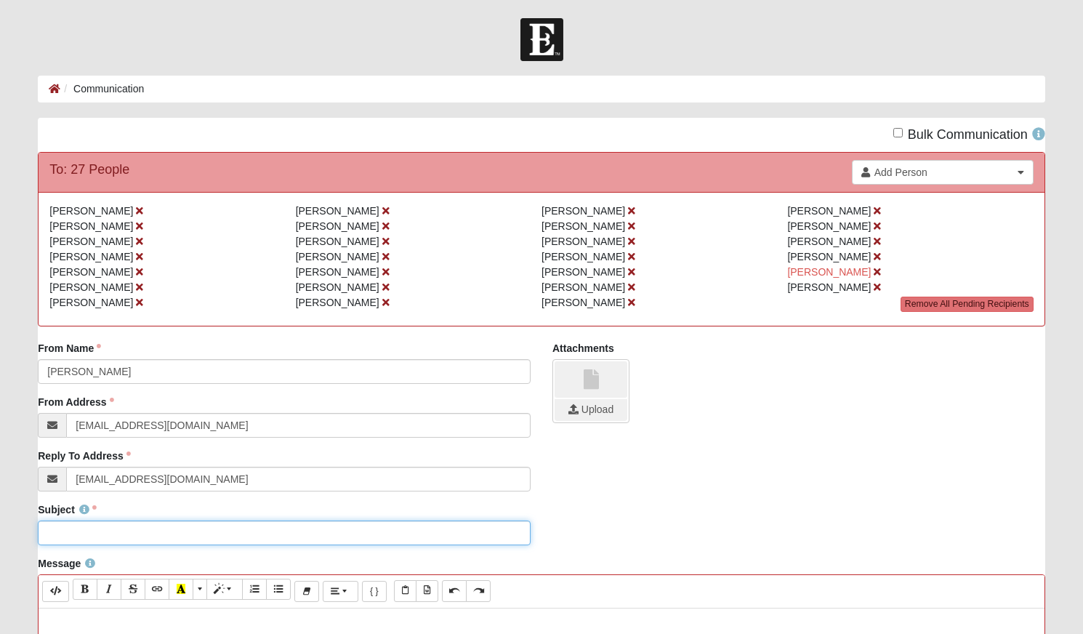
click at [100, 531] on input "Subject" at bounding box center [284, 533] width 493 height 25
type input "Updated Roster!"
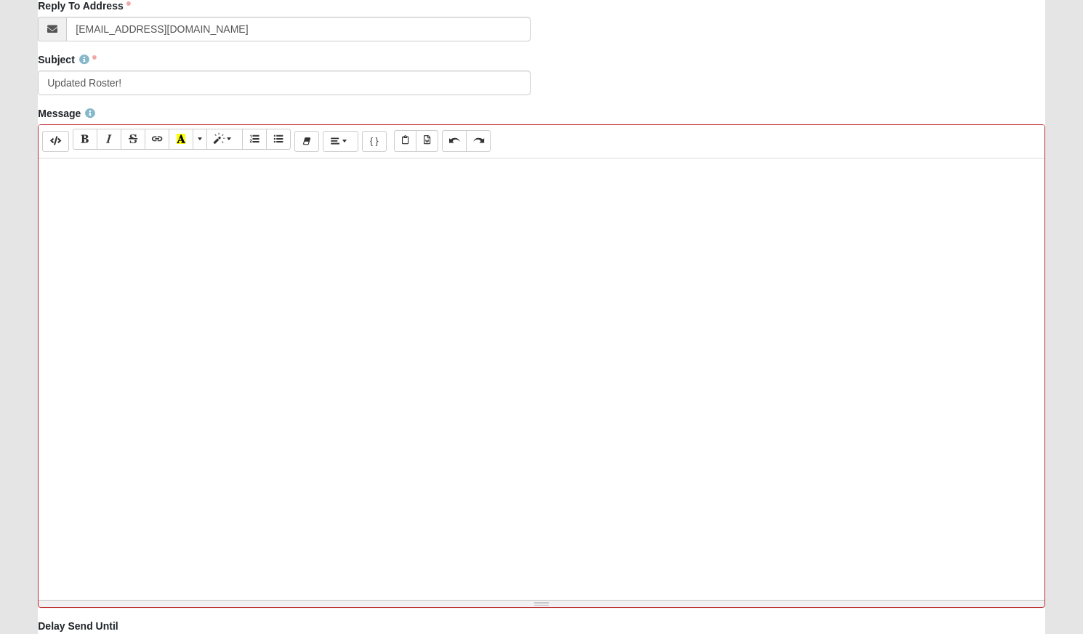
scroll to position [440, 0]
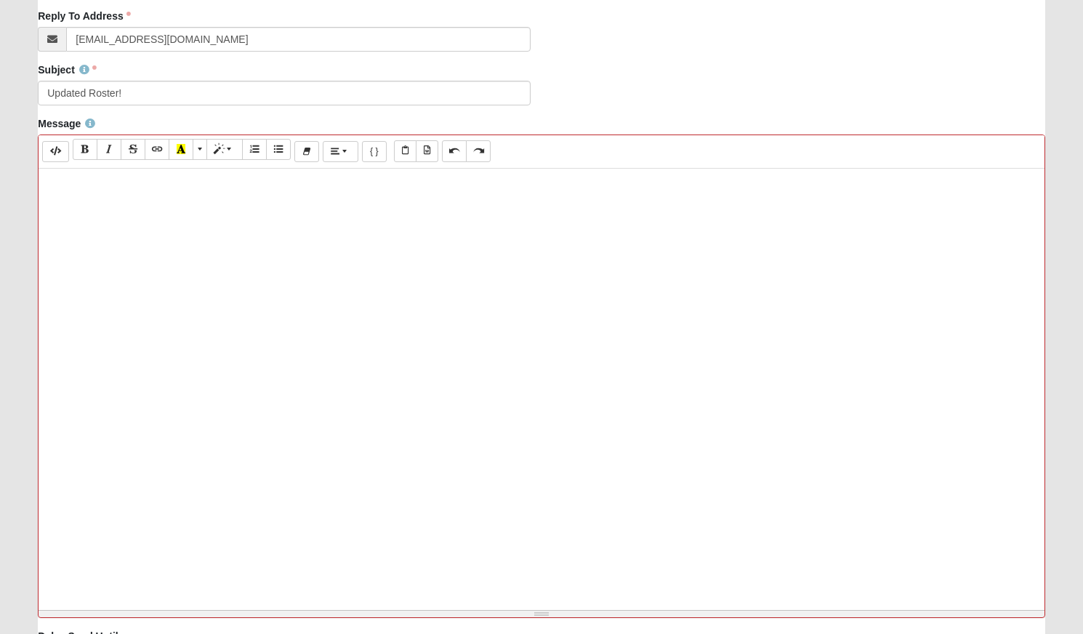
click at [258, 241] on div at bounding box center [542, 387] width 1006 height 436
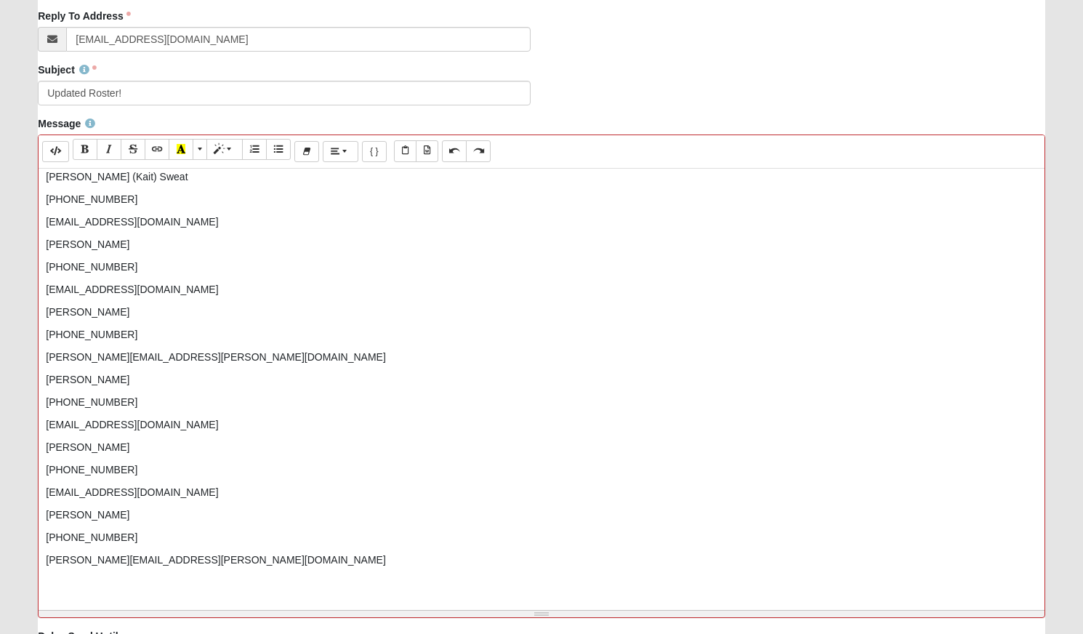
scroll to position [2252, 0]
drag, startPoint x: 78, startPoint y: 262, endPoint x: 81, endPoint y: 273, distance: 11.3
click at [81, 273] on div "Here's a list of everyone's contact info! Church of Eleven22 Disciple Group Ros…" at bounding box center [542, 387] width 1006 height 436
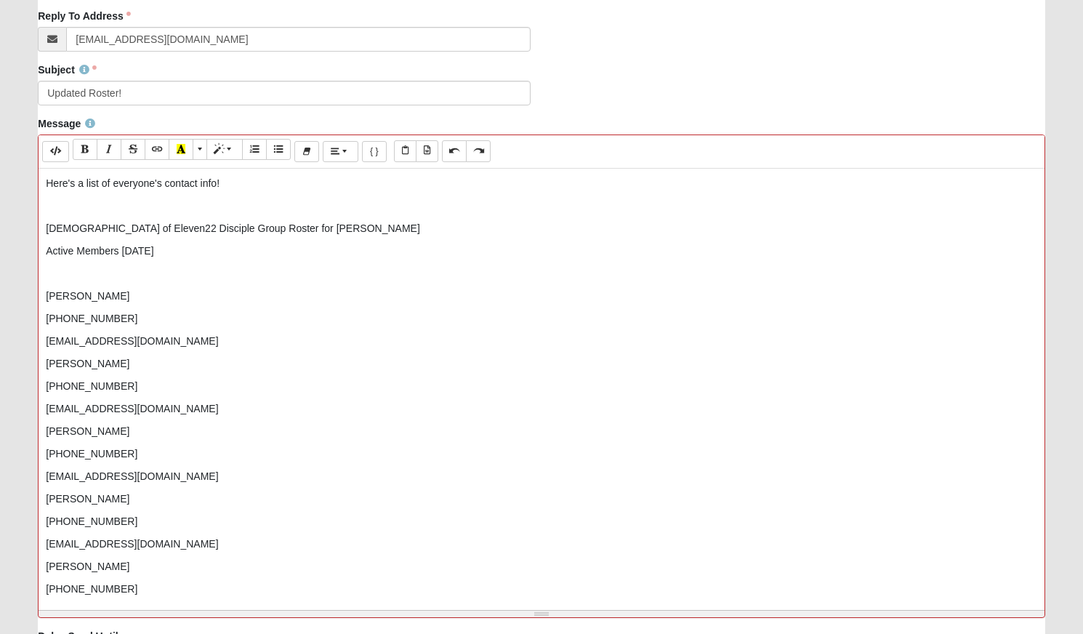
scroll to position [0, 0]
click at [87, 281] on p at bounding box center [542, 273] width 992 height 15
drag, startPoint x: 529, startPoint y: 350, endPoint x: 299, endPoint y: 193, distance: 278.9
click at [513, 338] on div "Here's a list of everyone's contact info! Church of Eleven22 Disciple Group Ros…" at bounding box center [542, 387] width 1006 height 436
drag, startPoint x: 243, startPoint y: 179, endPoint x: -51, endPoint y: 174, distance: 293.8
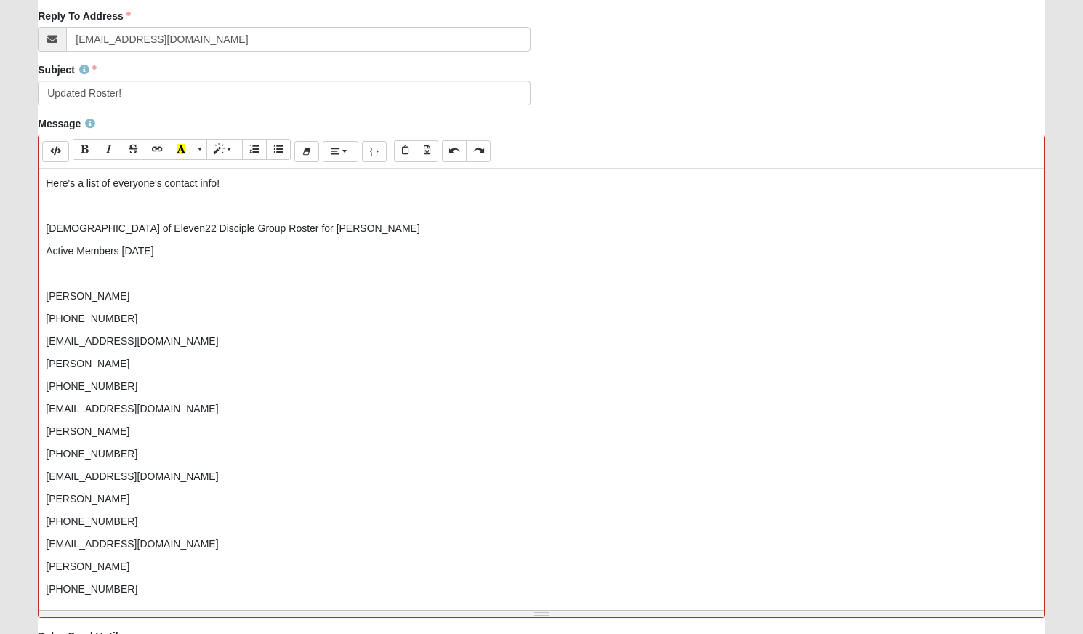
click at [0, 174] on html "Hello [PERSON_NAME] My Account Log Out Communication Communication Error" at bounding box center [541, 169] width 1083 height 1219
click at [80, 149] on button "Bold (⌘+B)" at bounding box center [85, 149] width 25 height 21
click at [201, 258] on p "Active Members [DATE]" at bounding box center [542, 251] width 992 height 15
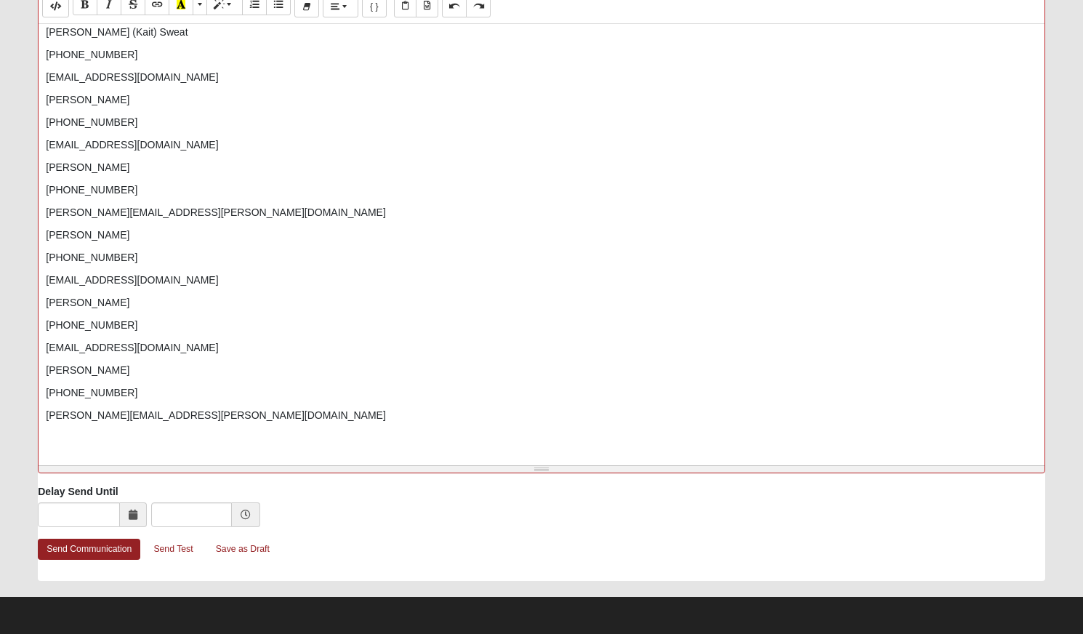
scroll to position [585, 0]
click at [95, 555] on link "Send Communication" at bounding box center [89, 549] width 103 height 21
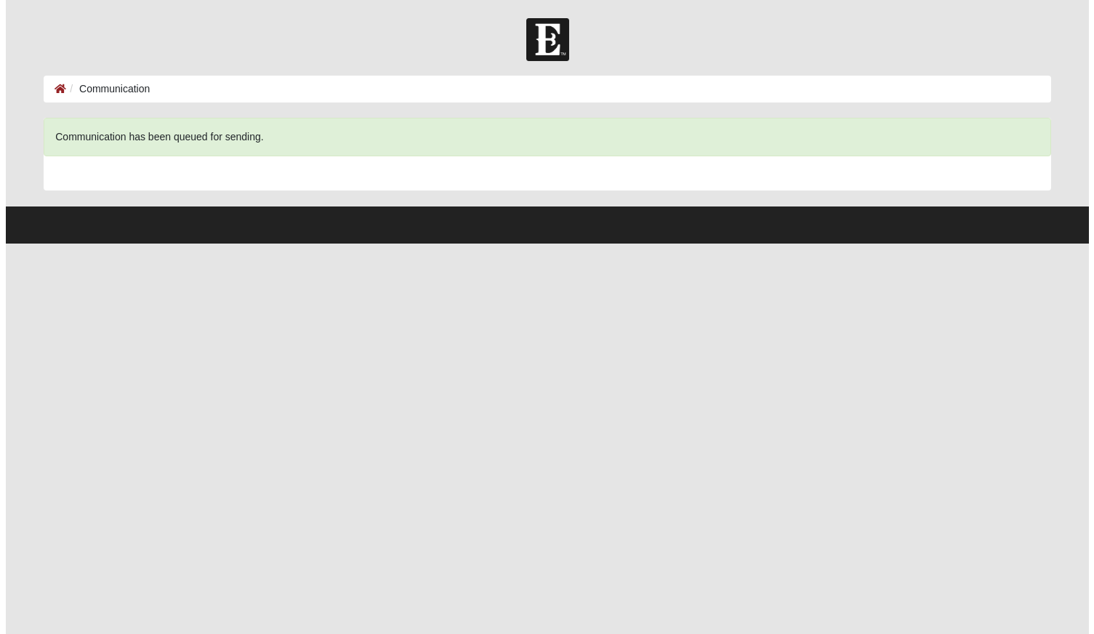
scroll to position [0, 0]
